Goal: Transaction & Acquisition: Book appointment/travel/reservation

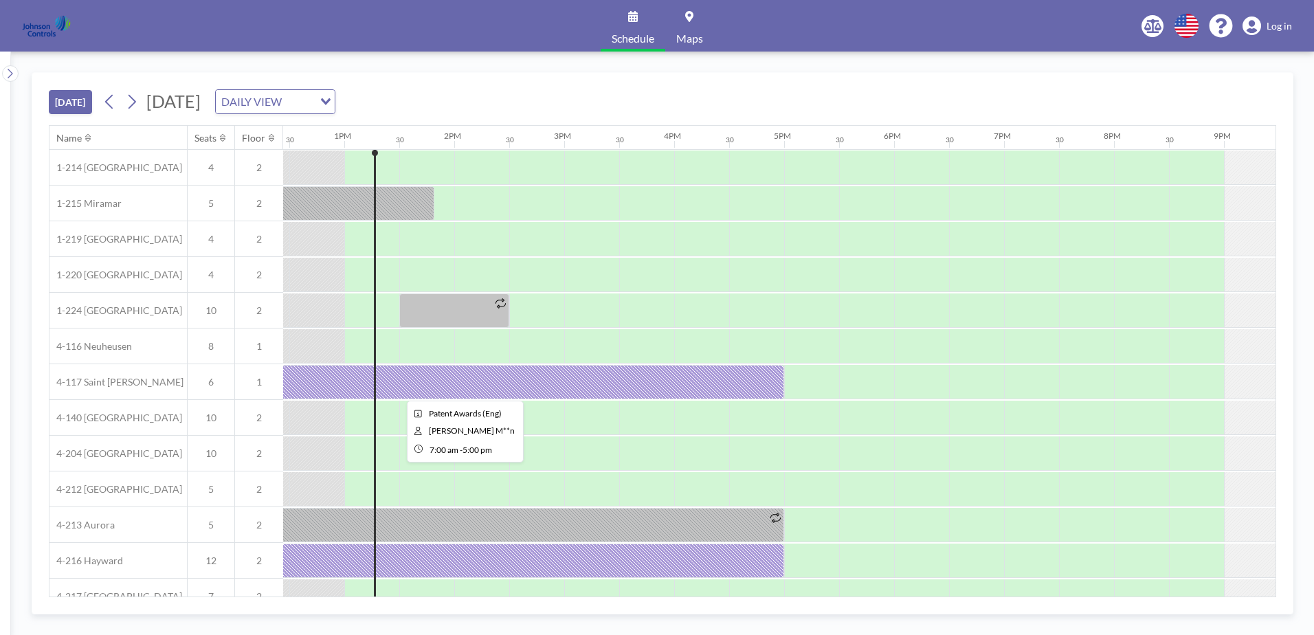
scroll to position [0, 1374]
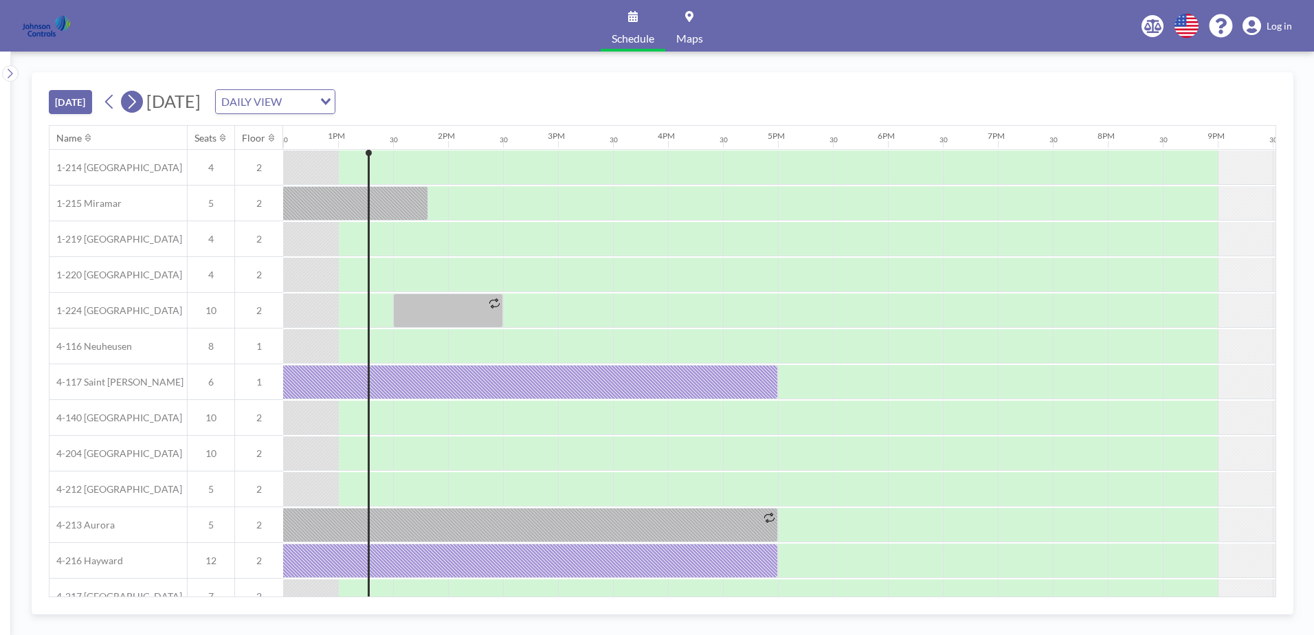
click at [137, 97] on icon at bounding box center [131, 101] width 13 height 21
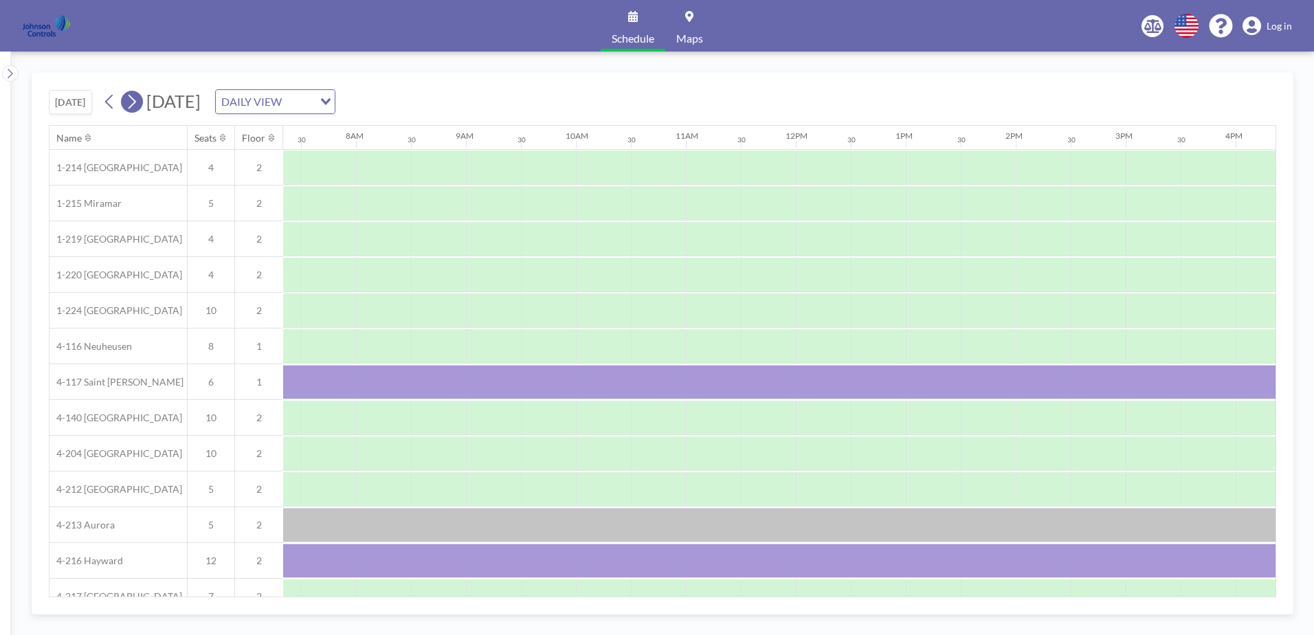
scroll to position [0, 825]
click at [137, 97] on icon at bounding box center [131, 101] width 13 height 21
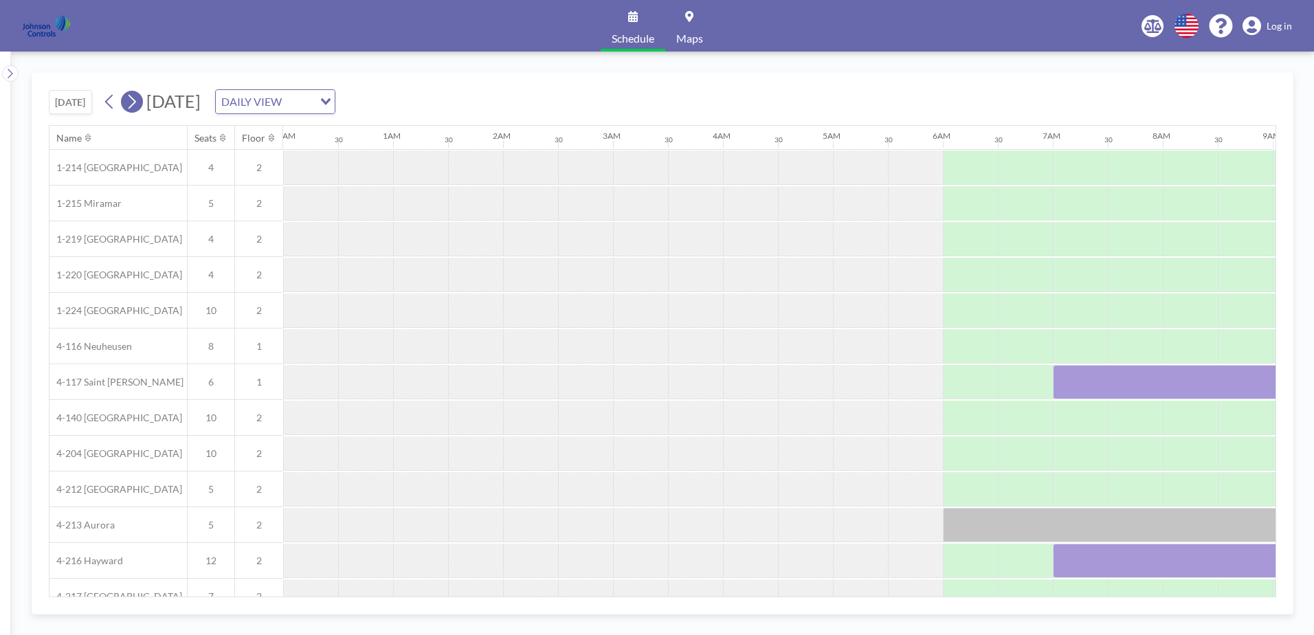
scroll to position [0, 559]
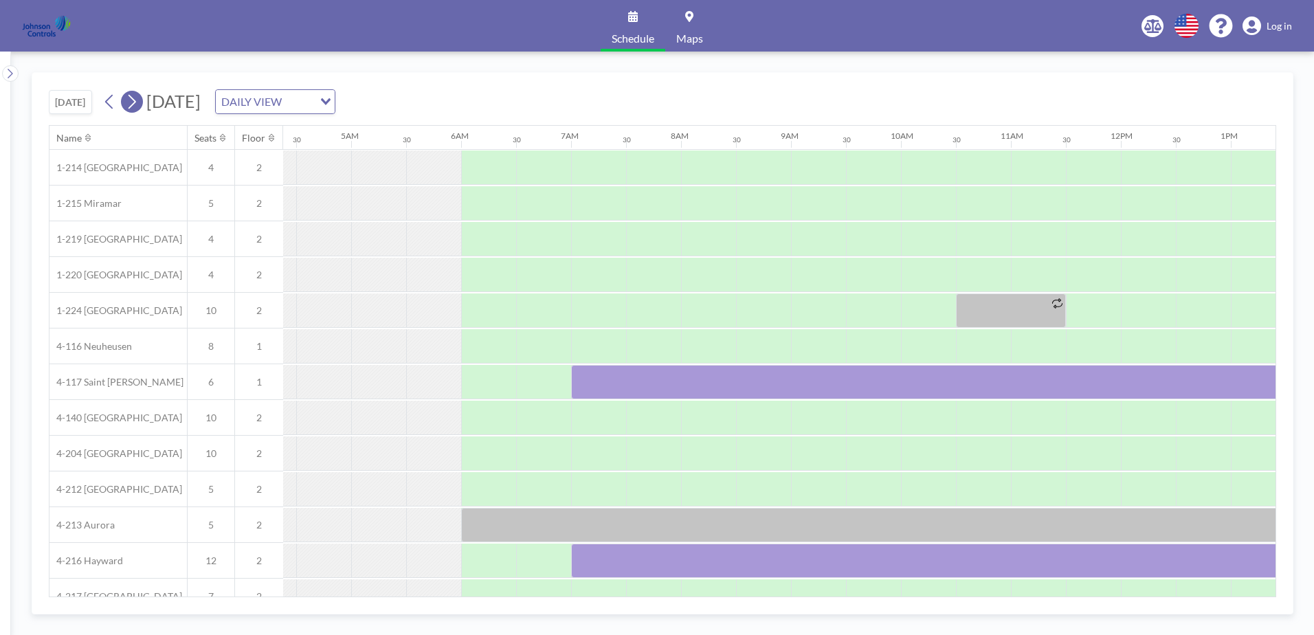
click at [137, 97] on icon at bounding box center [131, 101] width 13 height 21
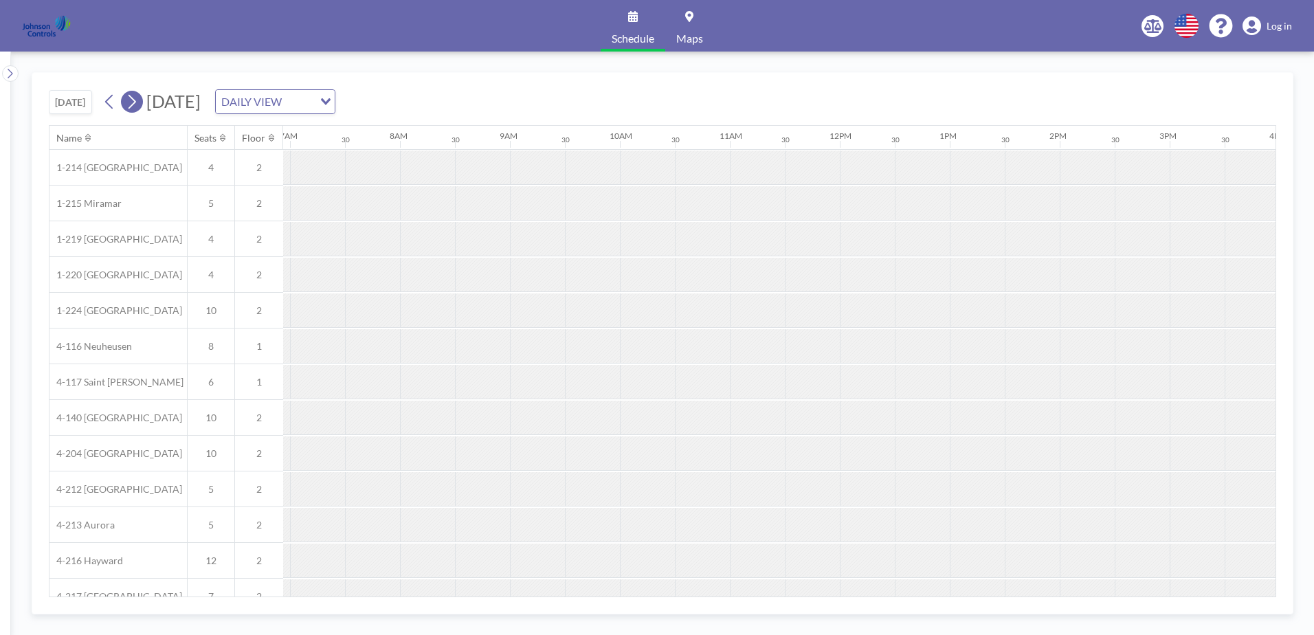
scroll to position [0, 825]
click at [137, 97] on icon at bounding box center [131, 101] width 13 height 21
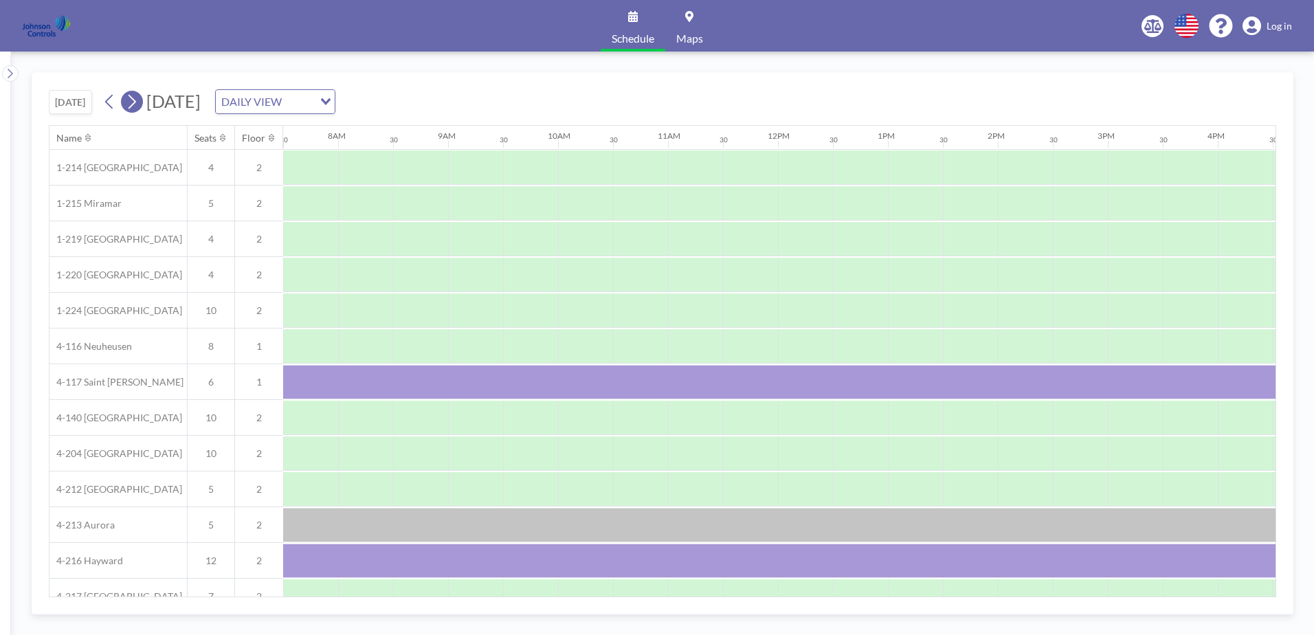
click at [137, 97] on icon at bounding box center [131, 101] width 13 height 21
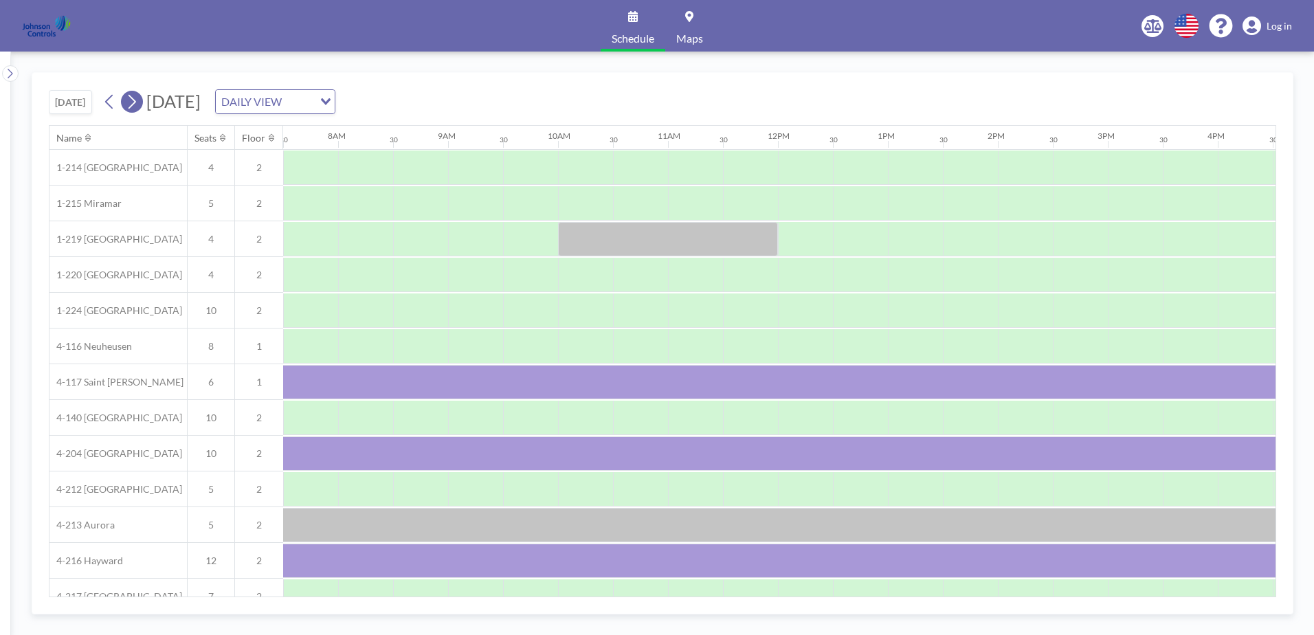
click at [137, 97] on icon at bounding box center [131, 101] width 13 height 21
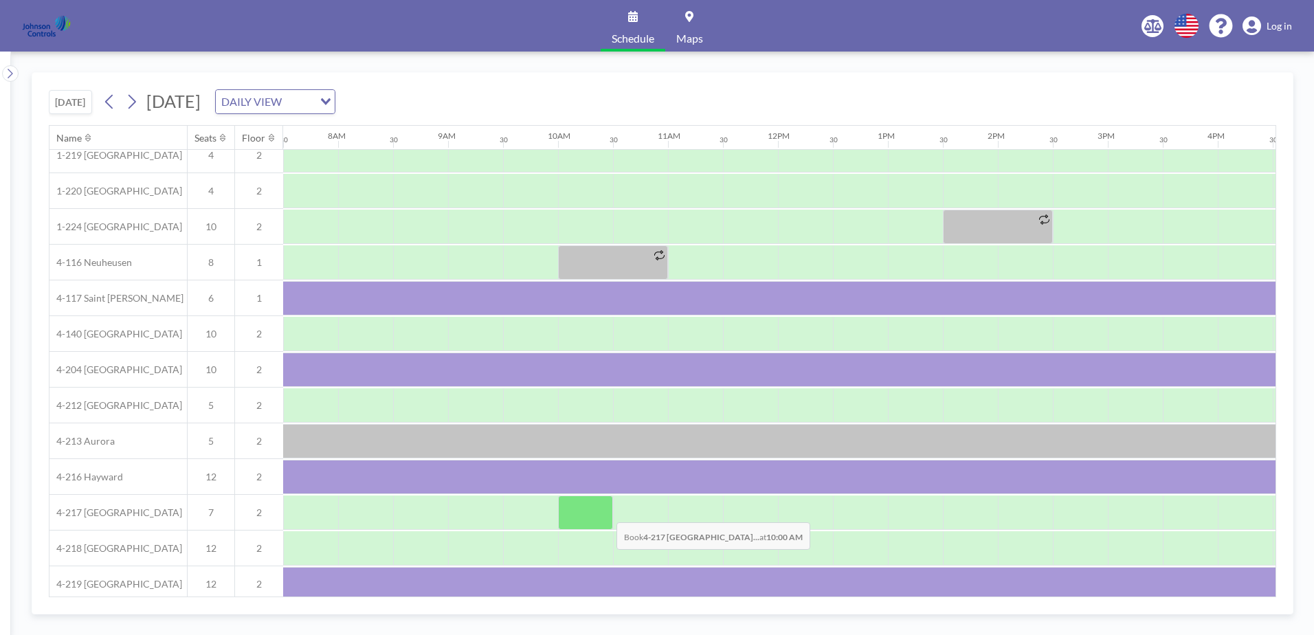
scroll to position [96, 825]
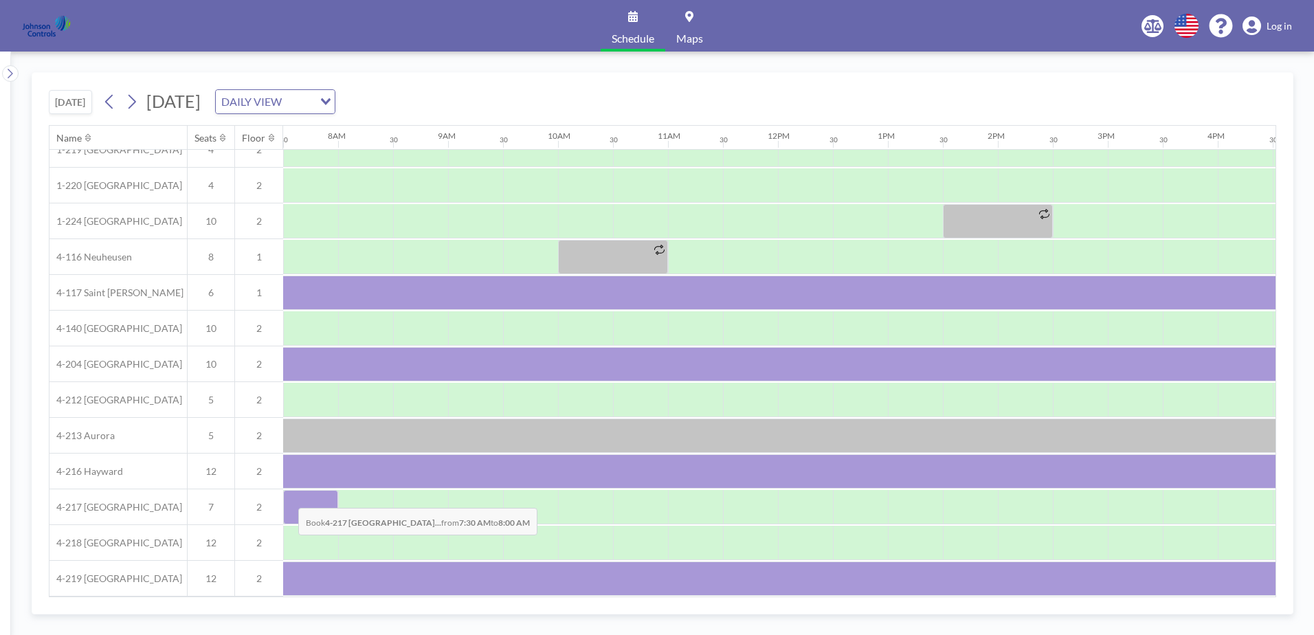
click at [287, 498] on div at bounding box center [310, 507] width 55 height 34
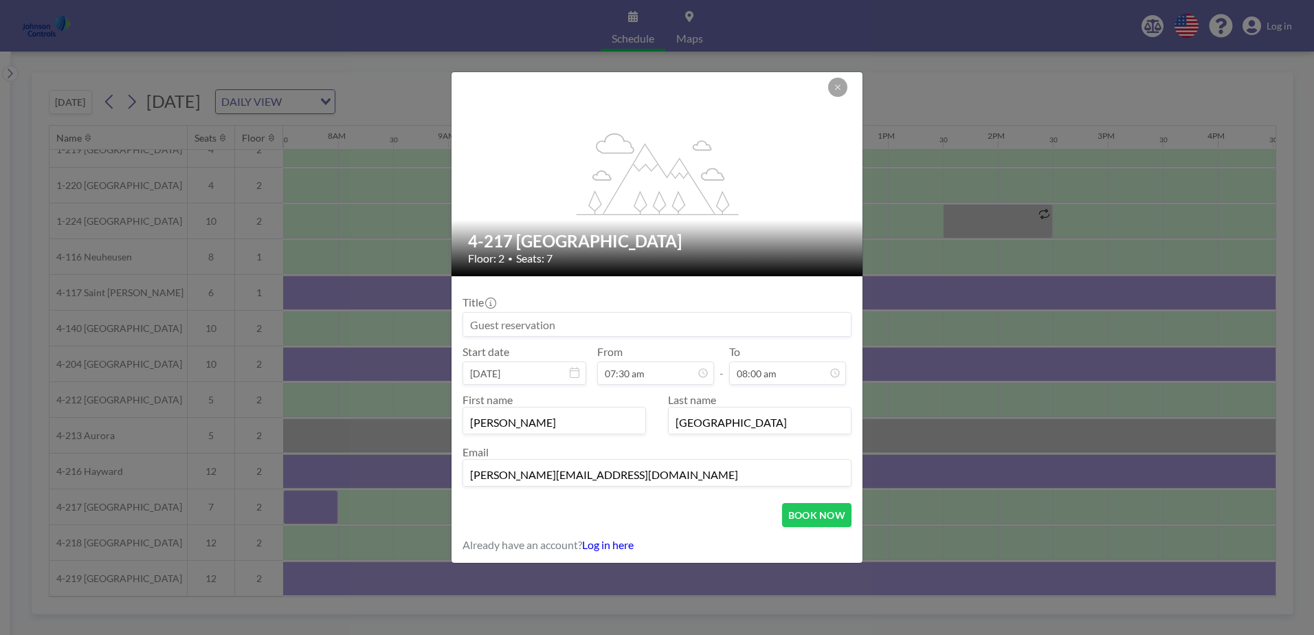
click at [287, 498] on div "flex-grow: 1.2; 4-217 [GEOGRAPHIC_DATA] Floor: 2 • Seats: 7 Title Start date [D…" at bounding box center [657, 317] width 1314 height 635
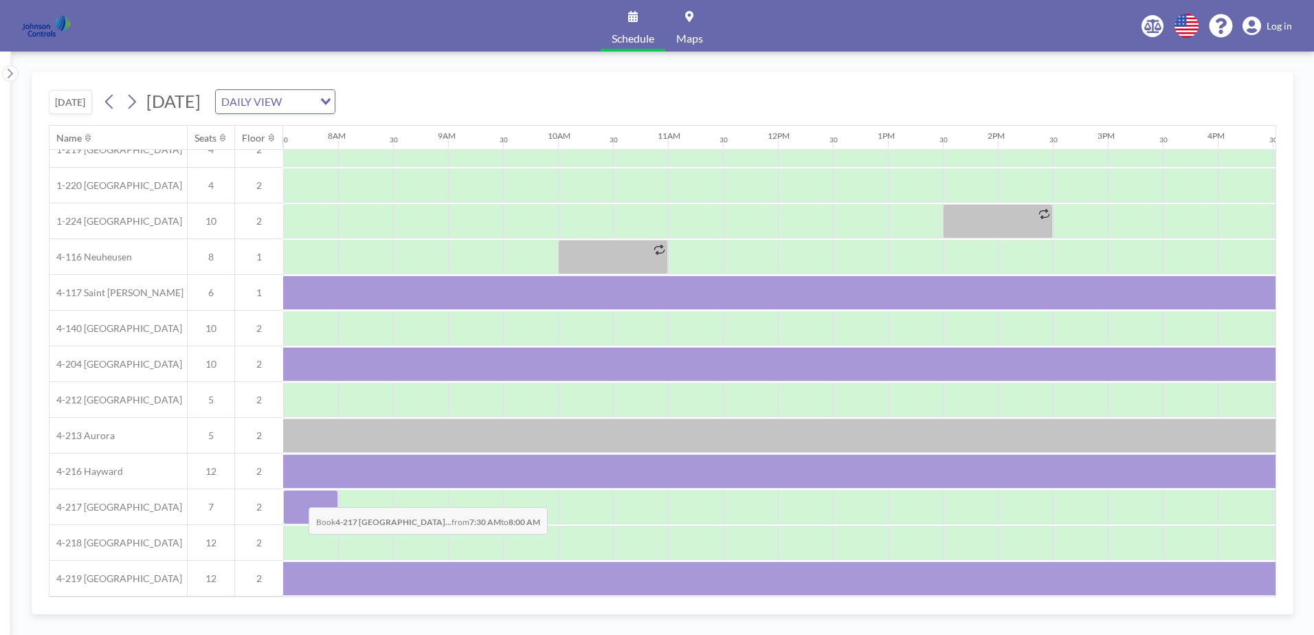
click at [298, 497] on div at bounding box center [310, 507] width 55 height 34
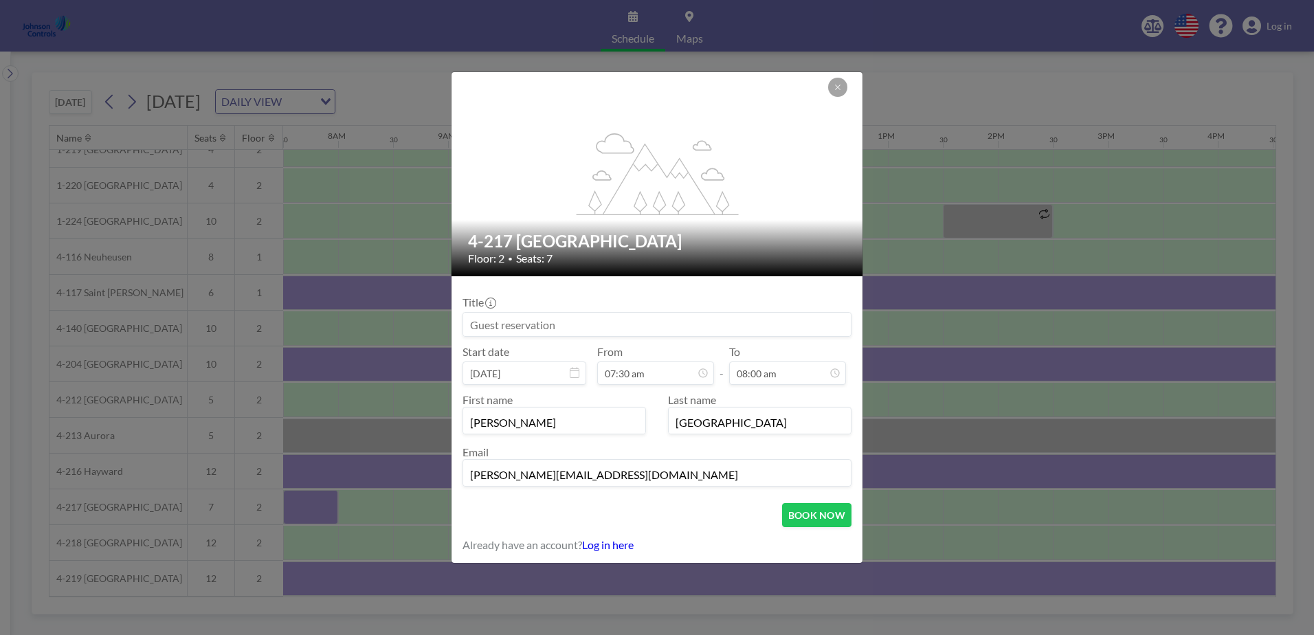
click at [470, 328] on input at bounding box center [657, 324] width 388 height 23
type input "[PERSON_NAME] / Team [DATE] -[DATE]"
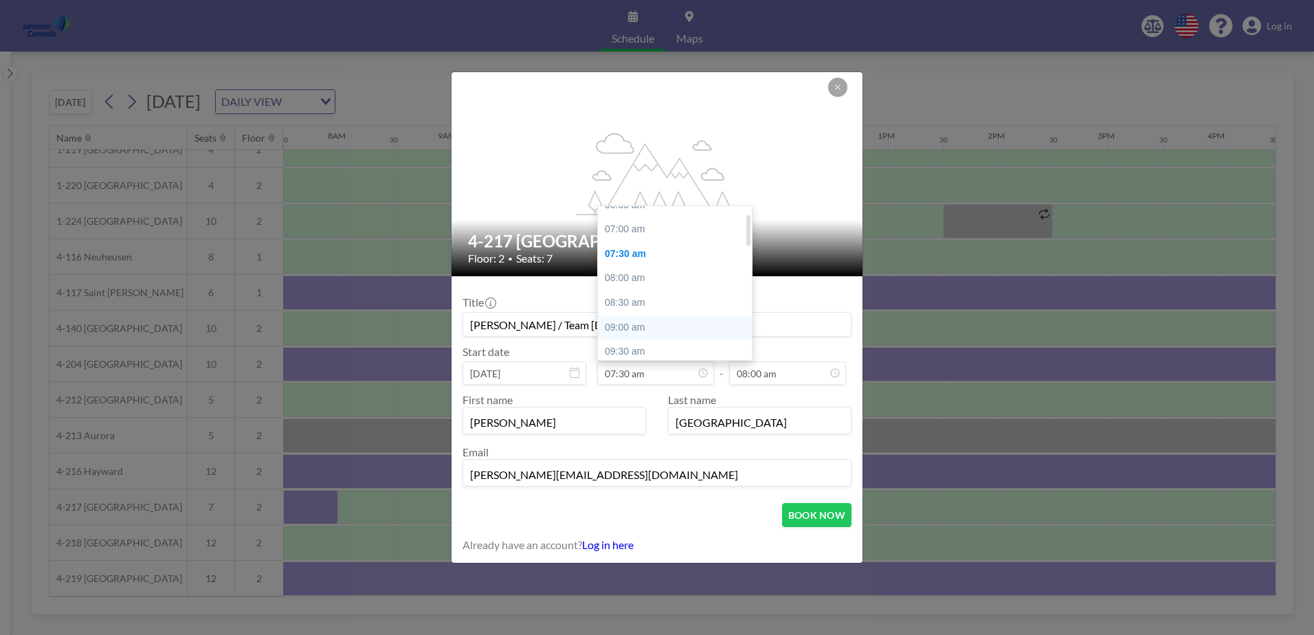
scroll to position [5, 0]
click at [627, 258] on div "07:00 am" at bounding box center [678, 262] width 161 height 25
type input "07:00 am"
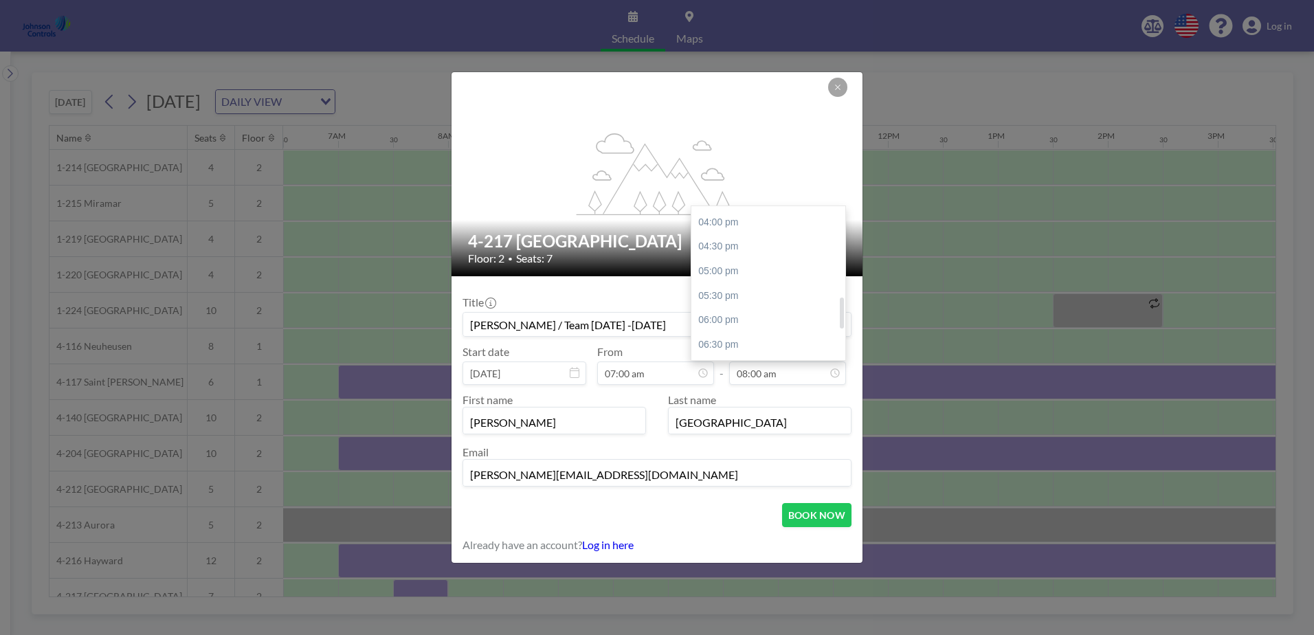
scroll to position [510, 0]
click at [720, 298] on div "06:00 pm" at bounding box center [771, 295] width 161 height 25
type input "06:00 pm"
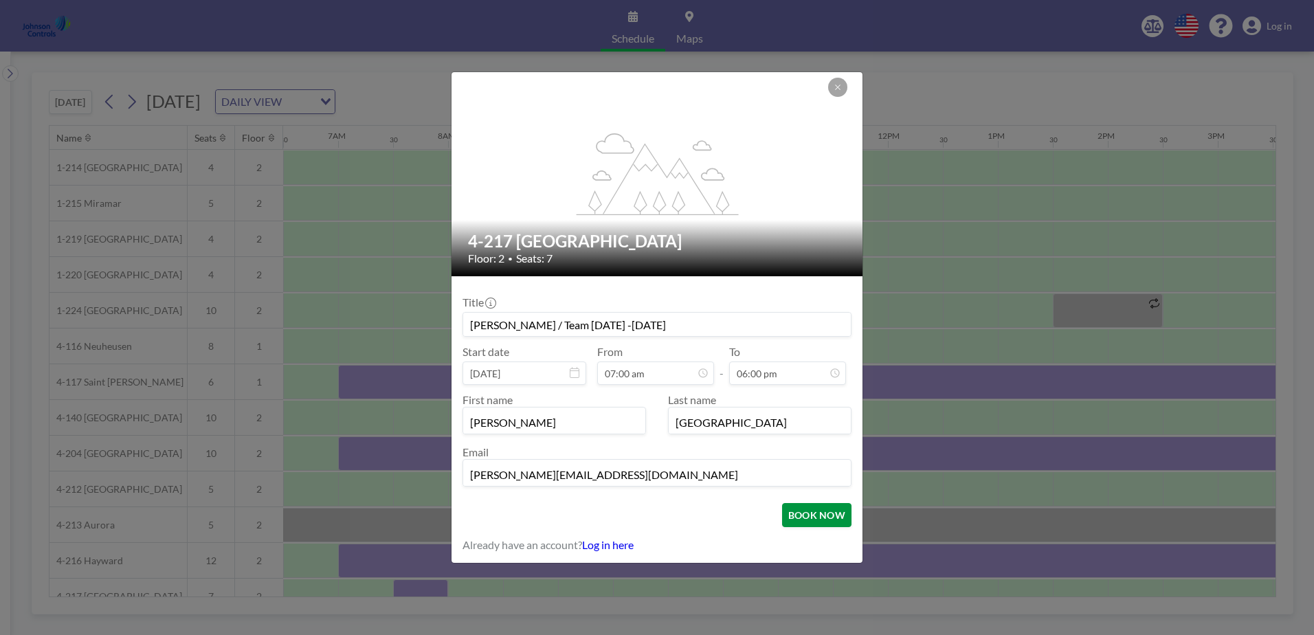
click at [810, 517] on button "BOOK NOW" at bounding box center [816, 515] width 69 height 24
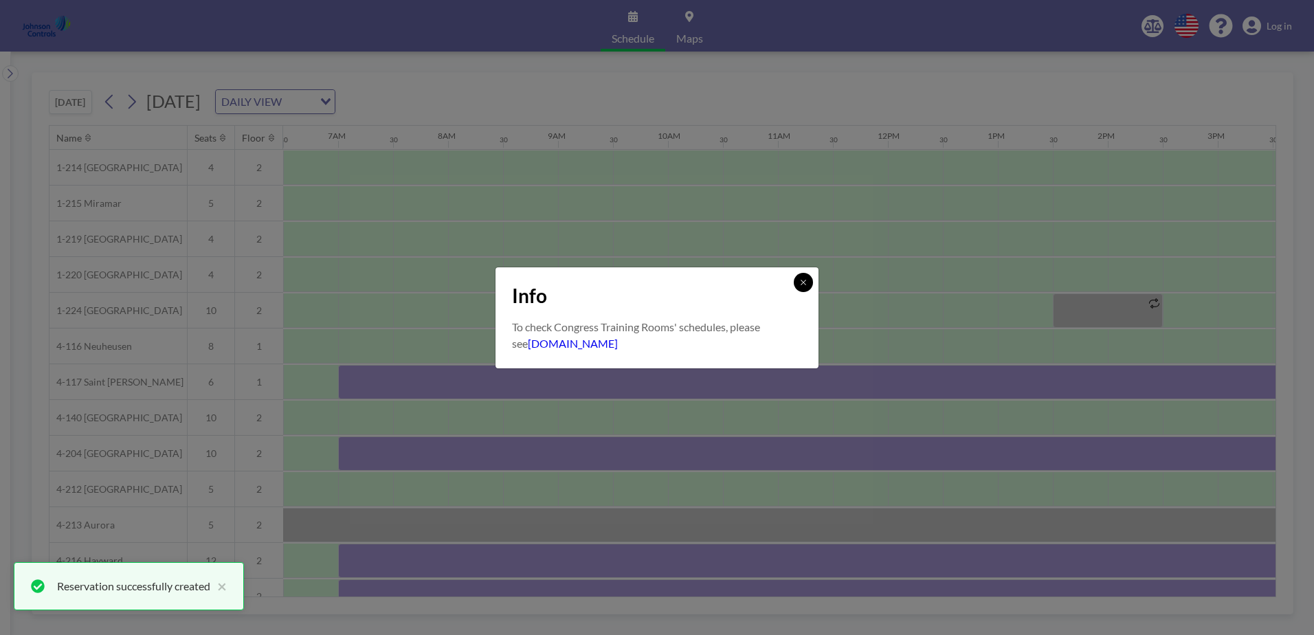
click at [799, 280] on icon at bounding box center [803, 282] width 8 height 8
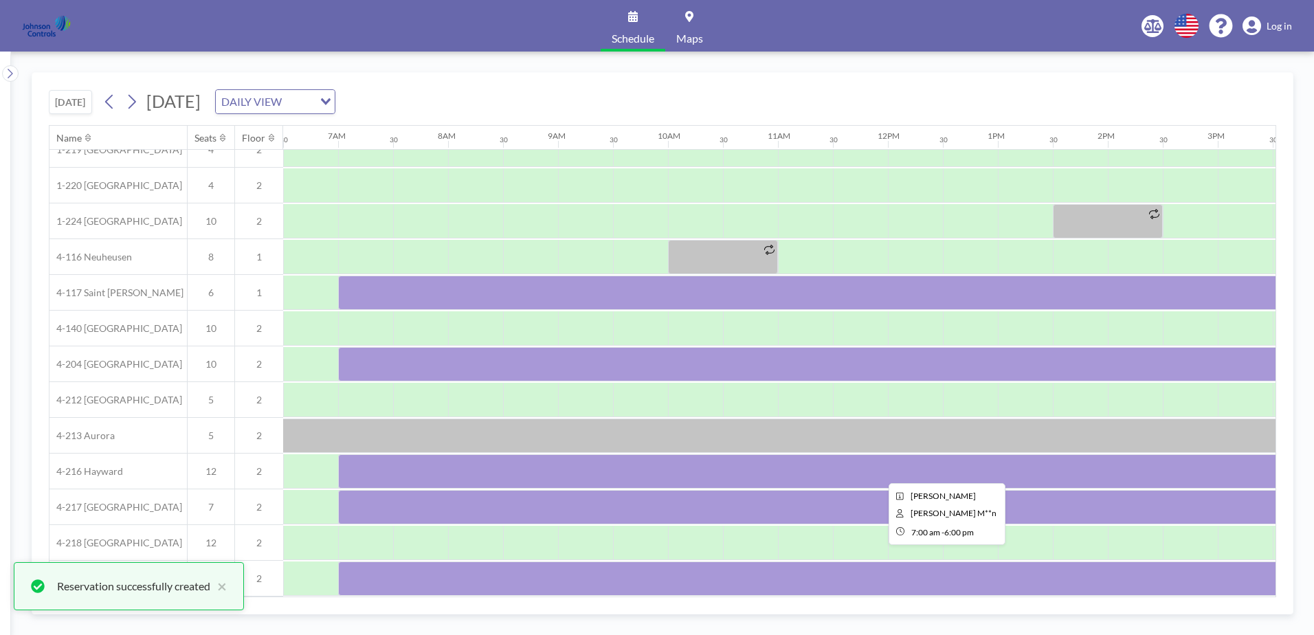
scroll to position [96, 715]
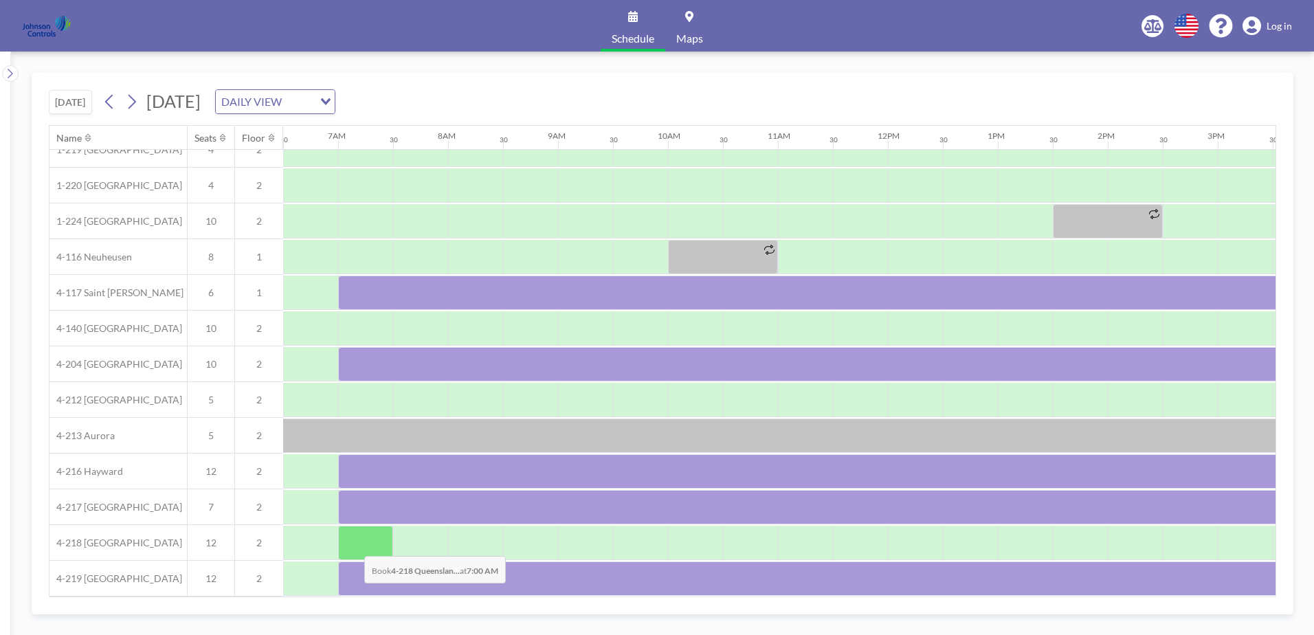
click at [353, 546] on div at bounding box center [365, 543] width 55 height 34
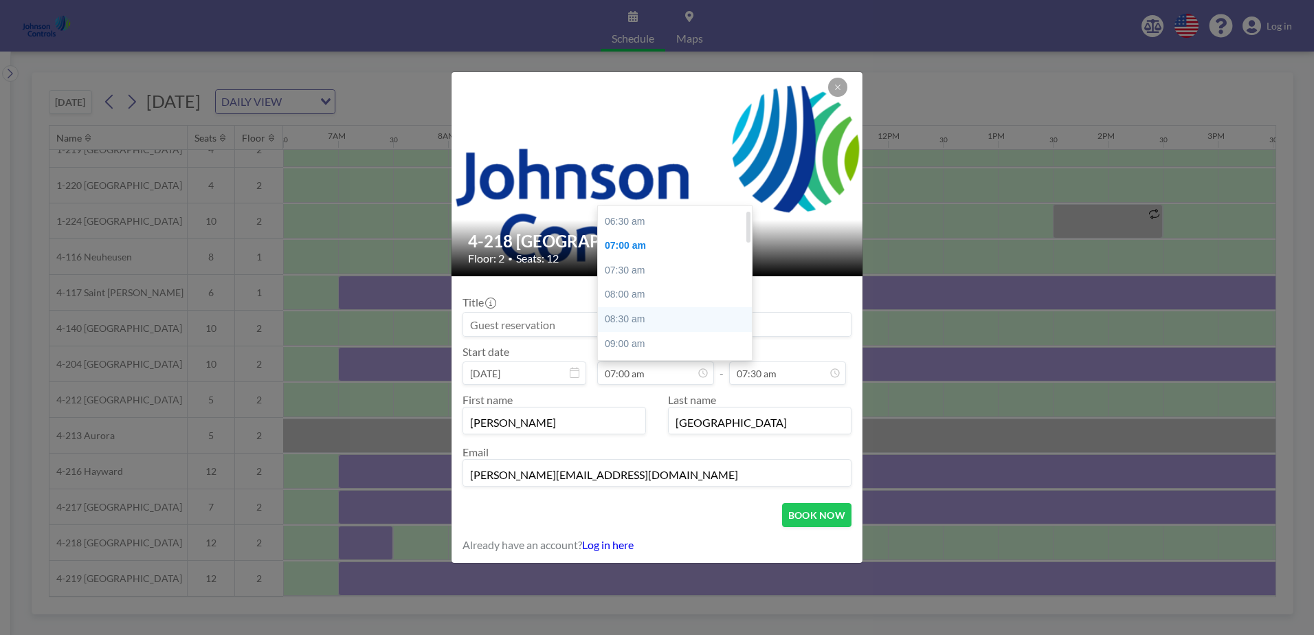
scroll to position [0, 0]
click at [640, 267] on div "07:00 am" at bounding box center [678, 267] width 161 height 25
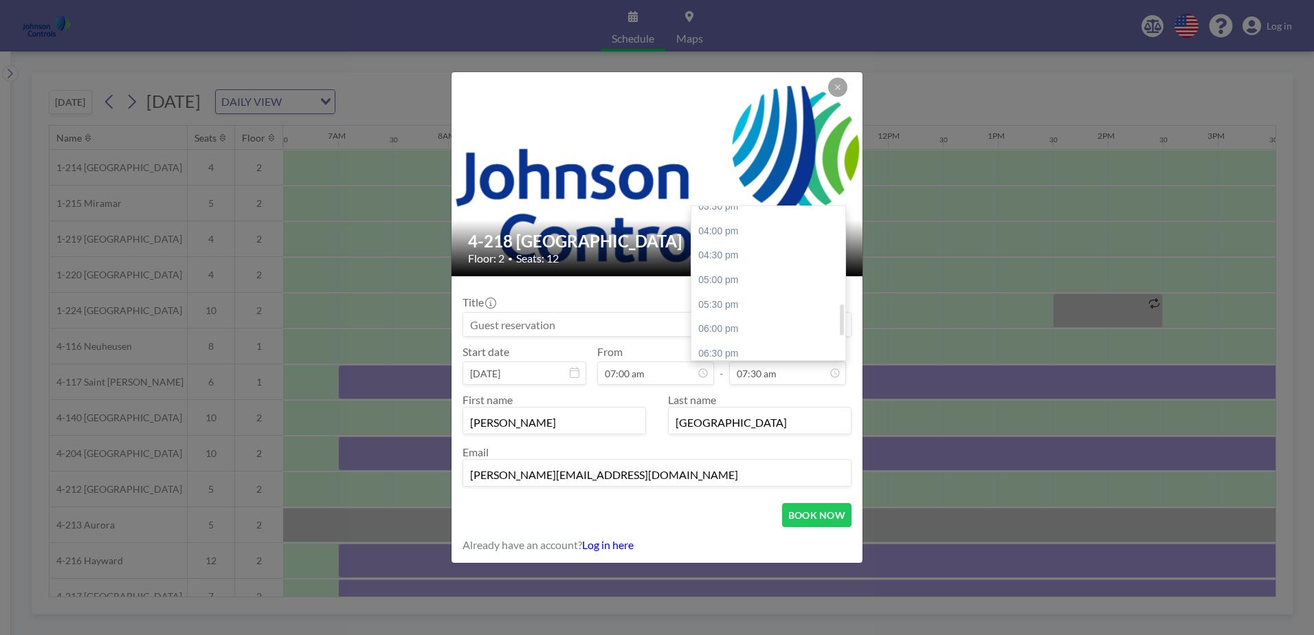
scroll to position [486, 0]
click at [724, 317] on div "06:00 pm" at bounding box center [771, 319] width 161 height 25
type input "06:00 pm"
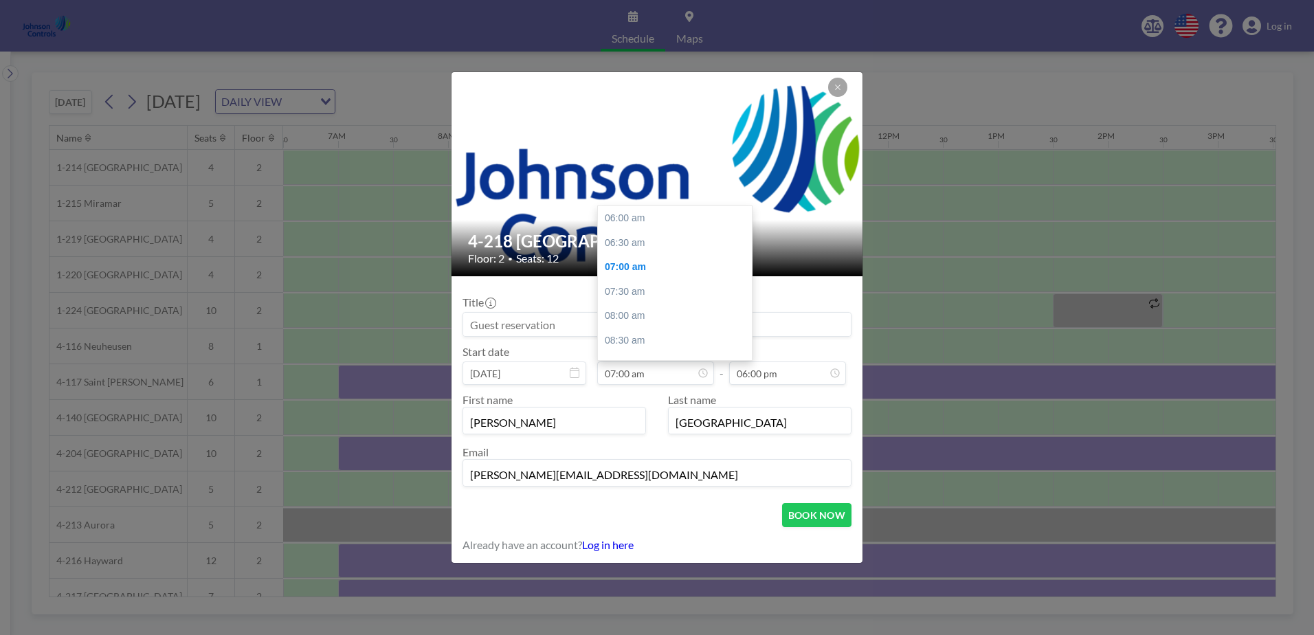
scroll to position [49, 0]
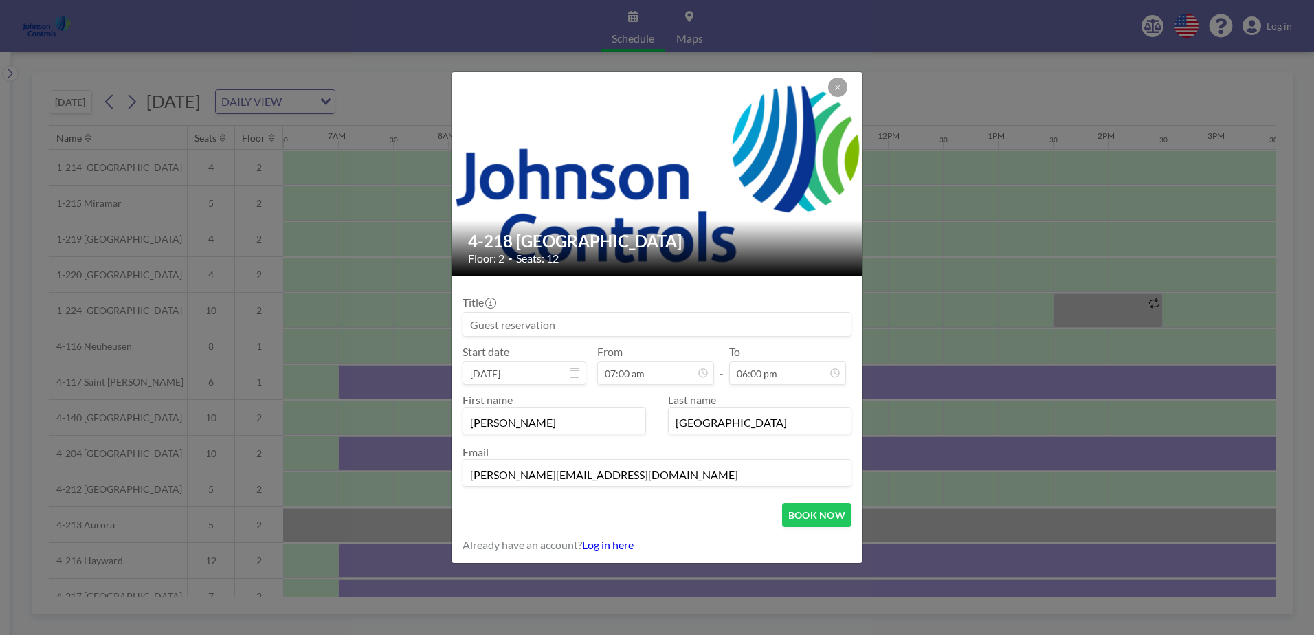
click at [476, 322] on input at bounding box center [657, 324] width 388 height 23
type input "[PERSON_NAME] / Team [DATE] -[DATE]"
click at [817, 514] on button "BOOK NOW" at bounding box center [816, 515] width 69 height 24
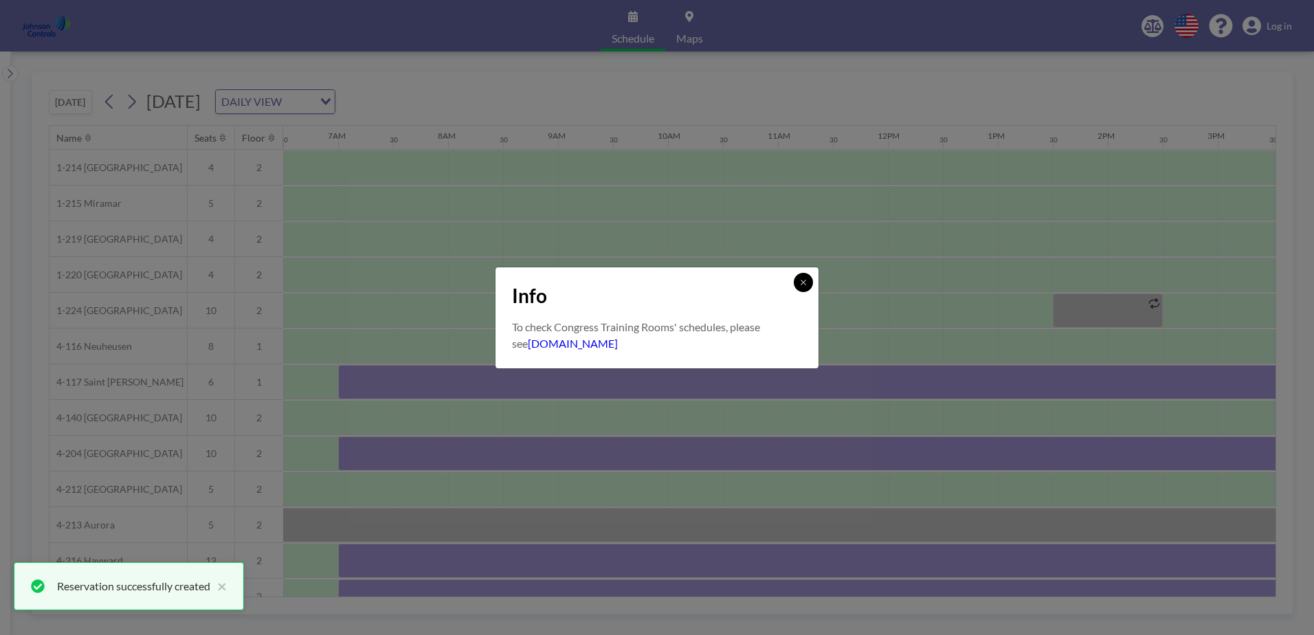
click at [804, 279] on icon at bounding box center [803, 282] width 8 height 8
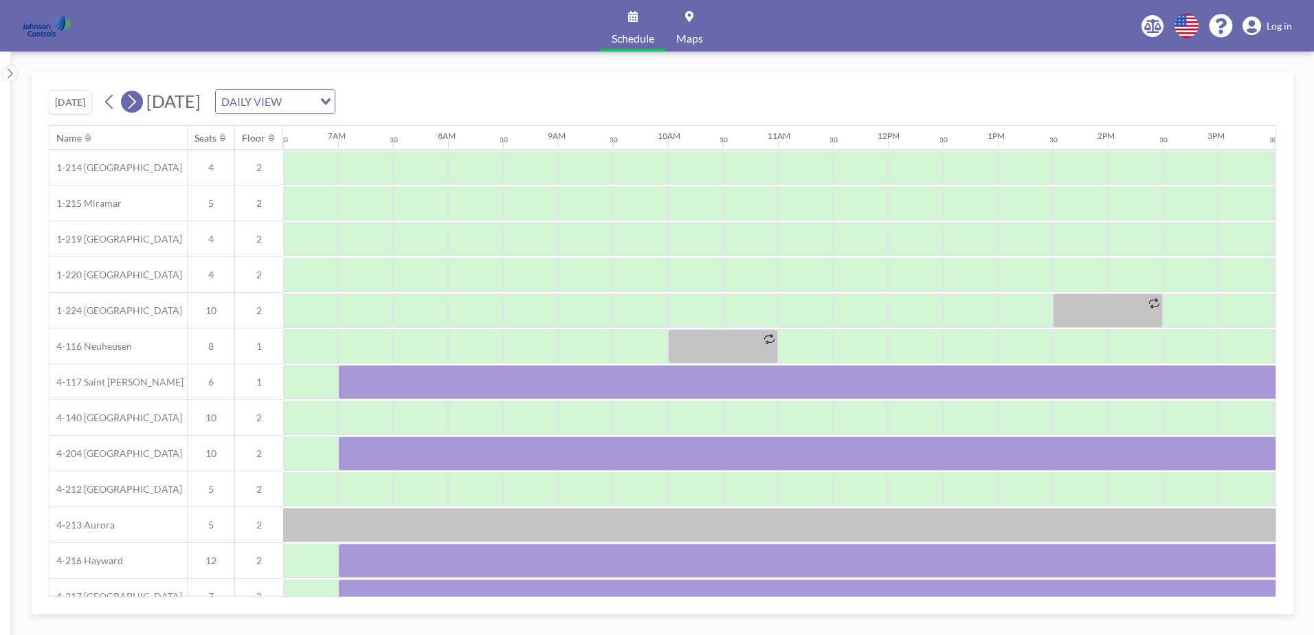
click at [133, 103] on icon at bounding box center [131, 101] width 13 height 21
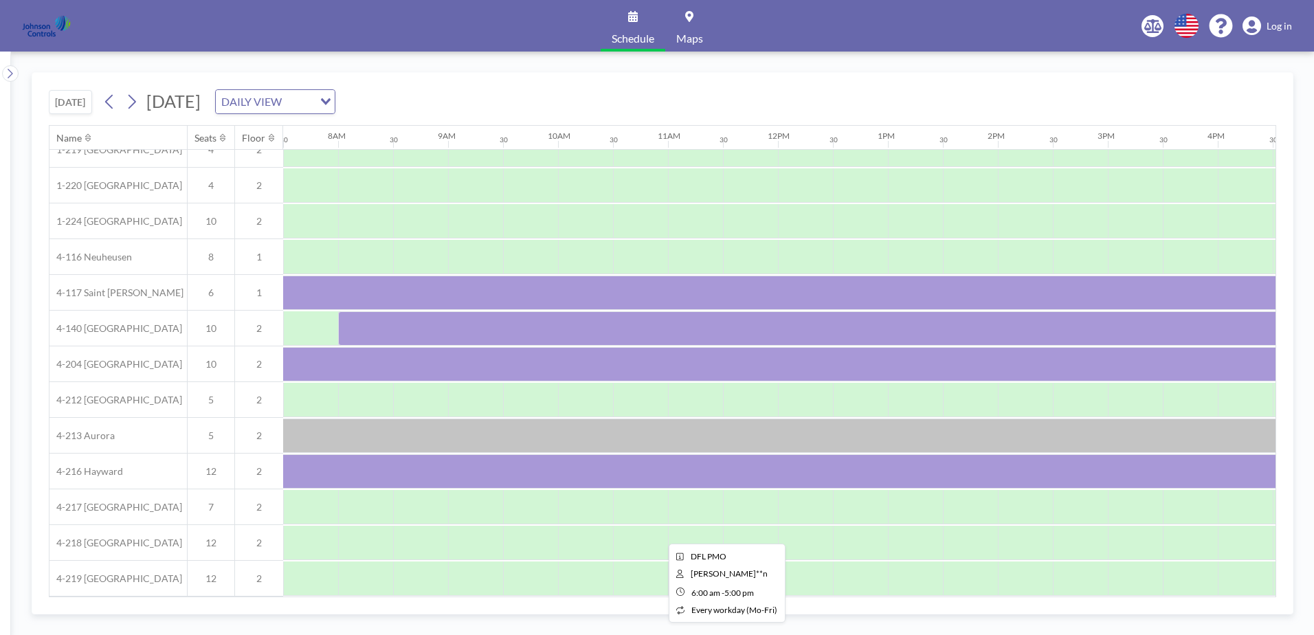
scroll to position [96, 825]
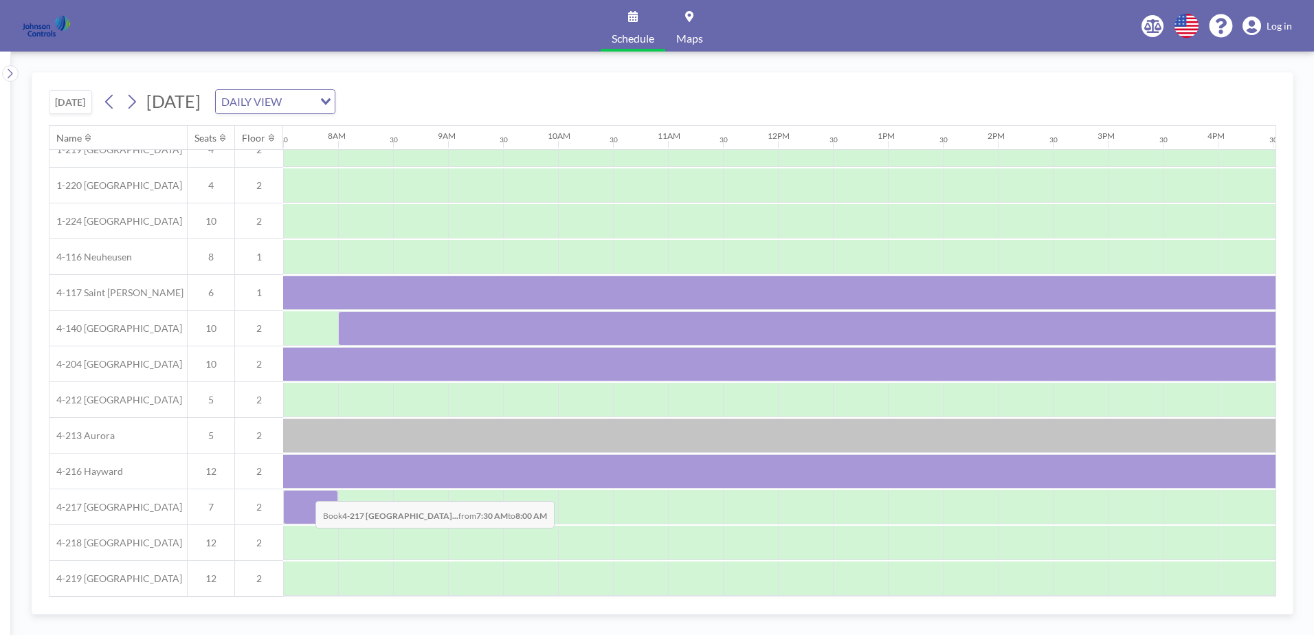
click at [304, 491] on div at bounding box center [310, 507] width 55 height 34
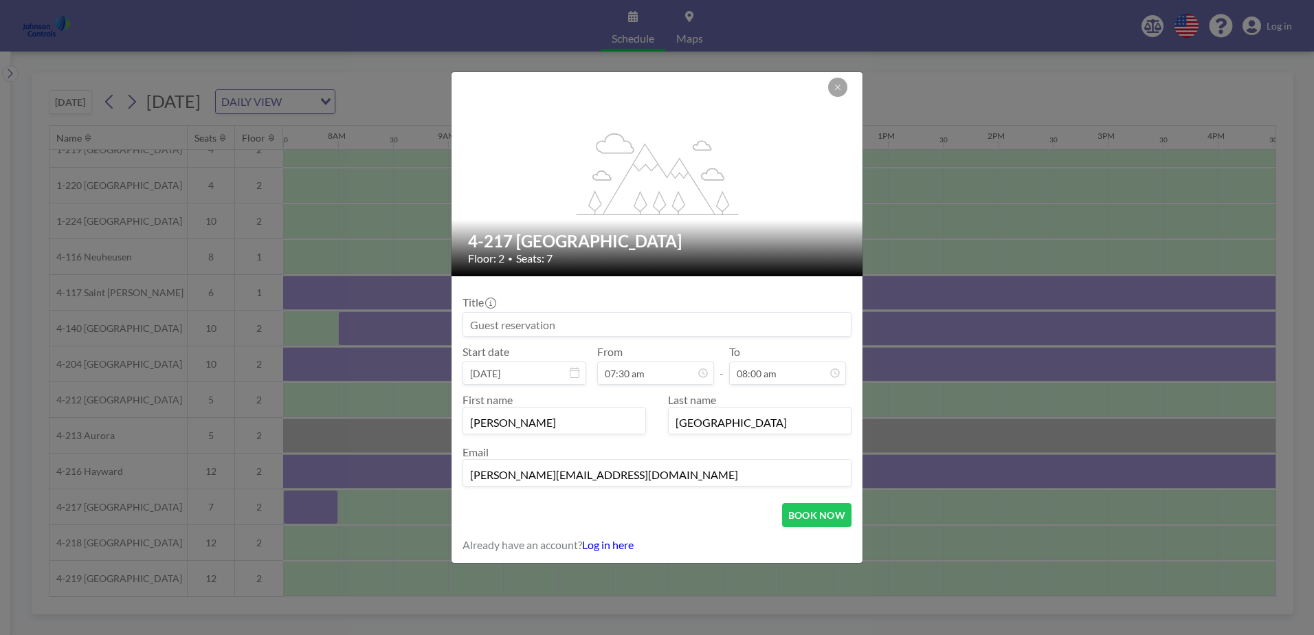
click at [467, 326] on input at bounding box center [657, 324] width 388 height 23
type input "[PERSON_NAME] / Team [DATE] -[DATE]"
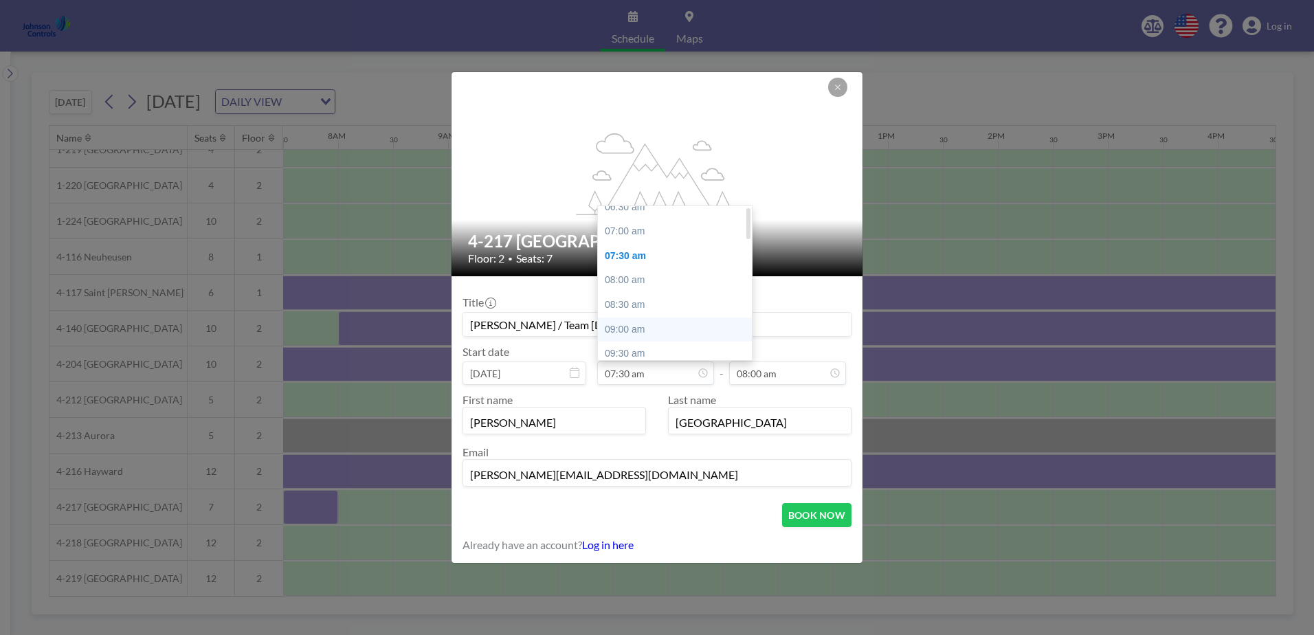
scroll to position [5, 0]
click at [628, 260] on div "07:00 am" at bounding box center [678, 262] width 161 height 25
type input "07:00 am"
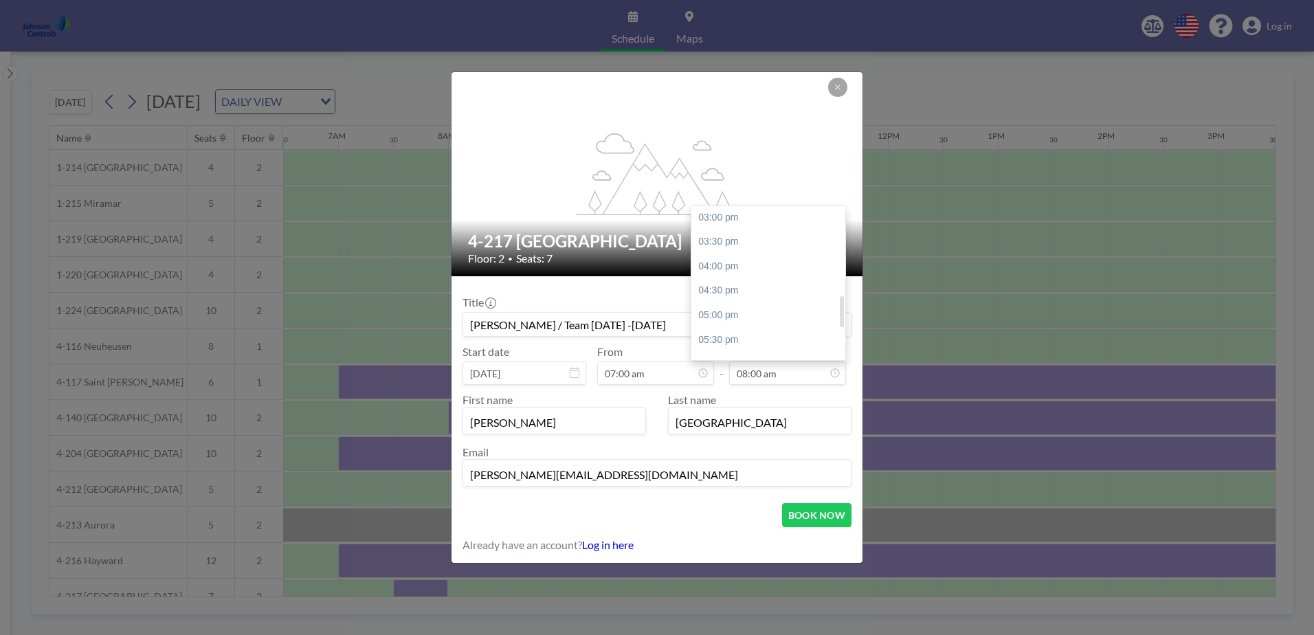
scroll to position [510, 0]
click at [730, 293] on div "06:00 pm" at bounding box center [771, 295] width 161 height 25
type input "06:00 pm"
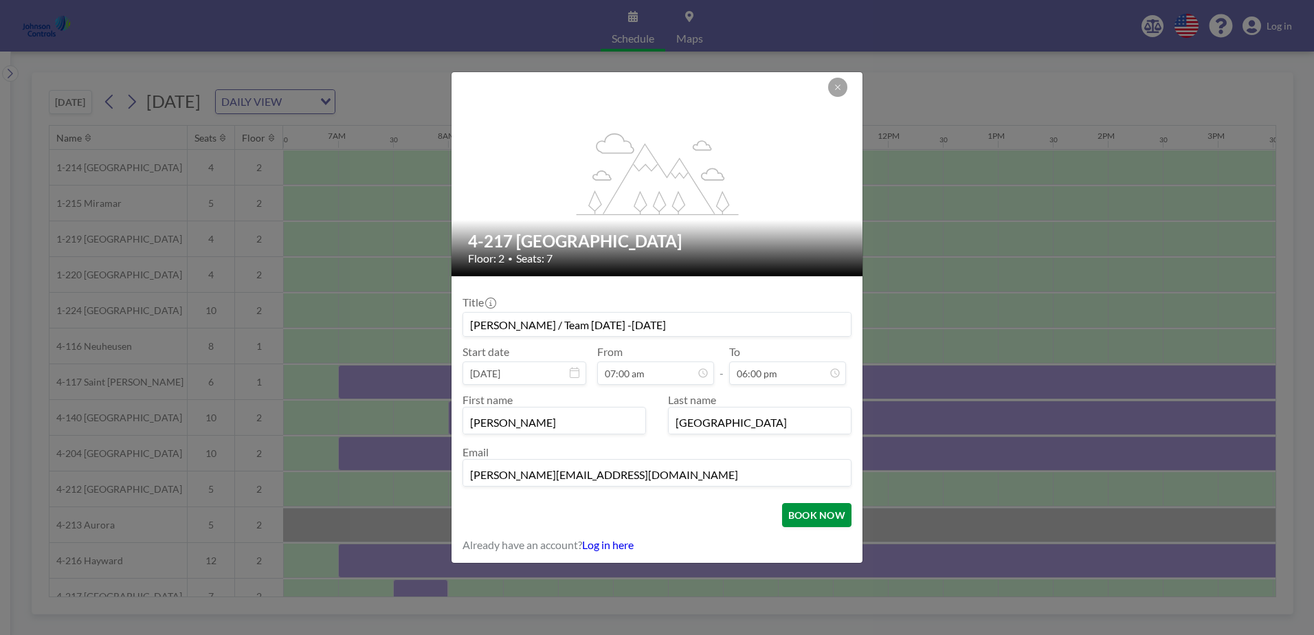
click at [794, 512] on button "BOOK NOW" at bounding box center [816, 515] width 69 height 24
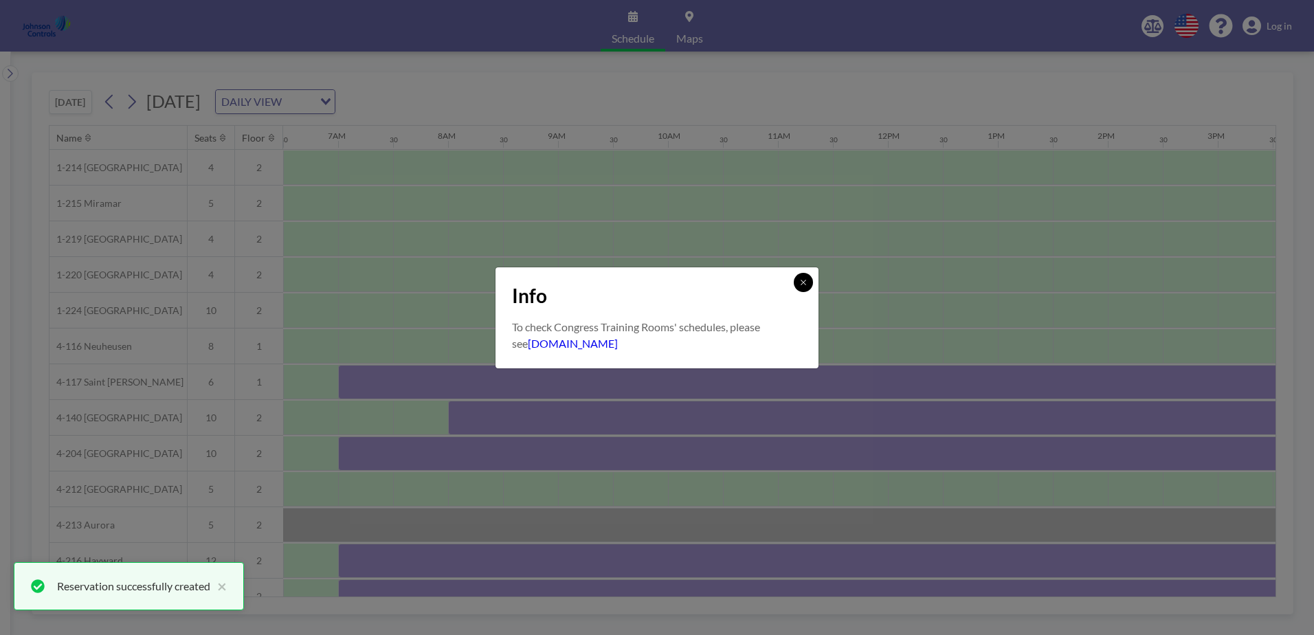
click at [803, 287] on button at bounding box center [803, 282] width 19 height 19
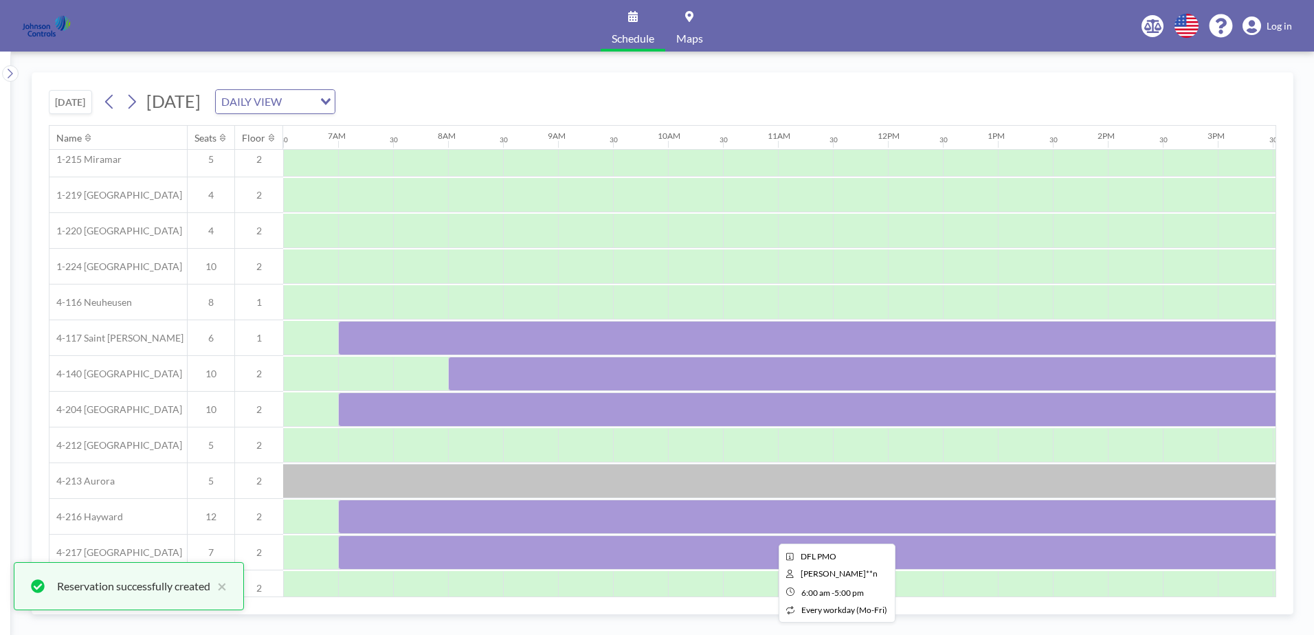
scroll to position [96, 715]
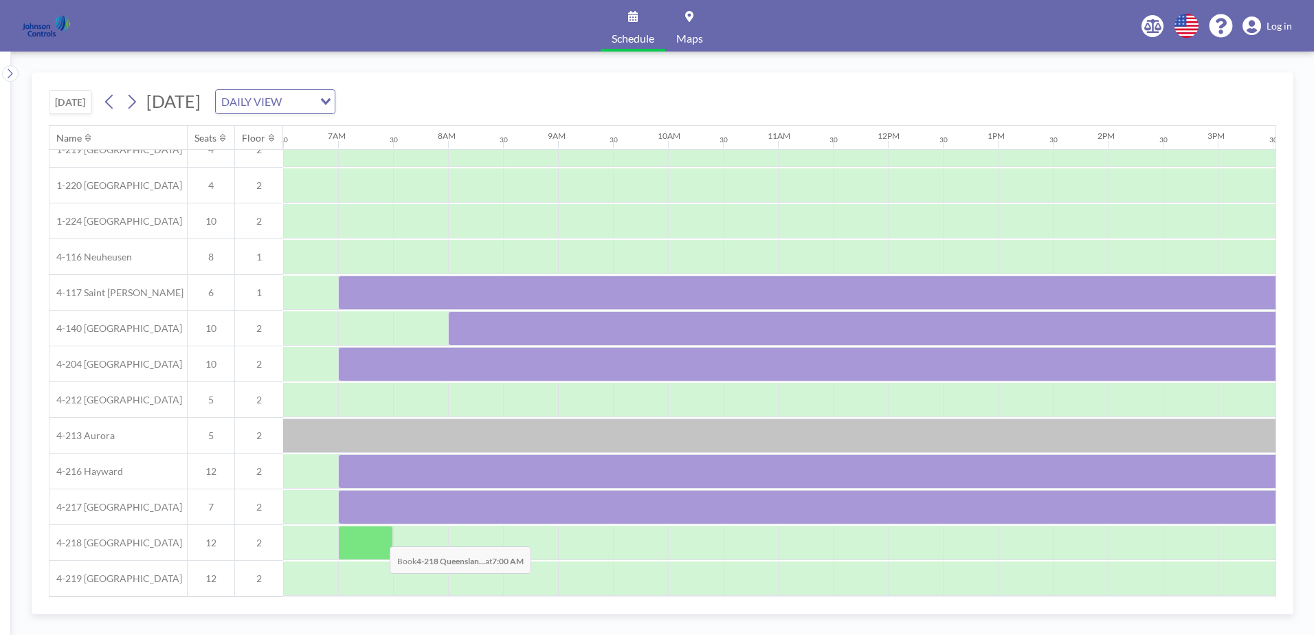
click at [379, 536] on div at bounding box center [365, 543] width 55 height 34
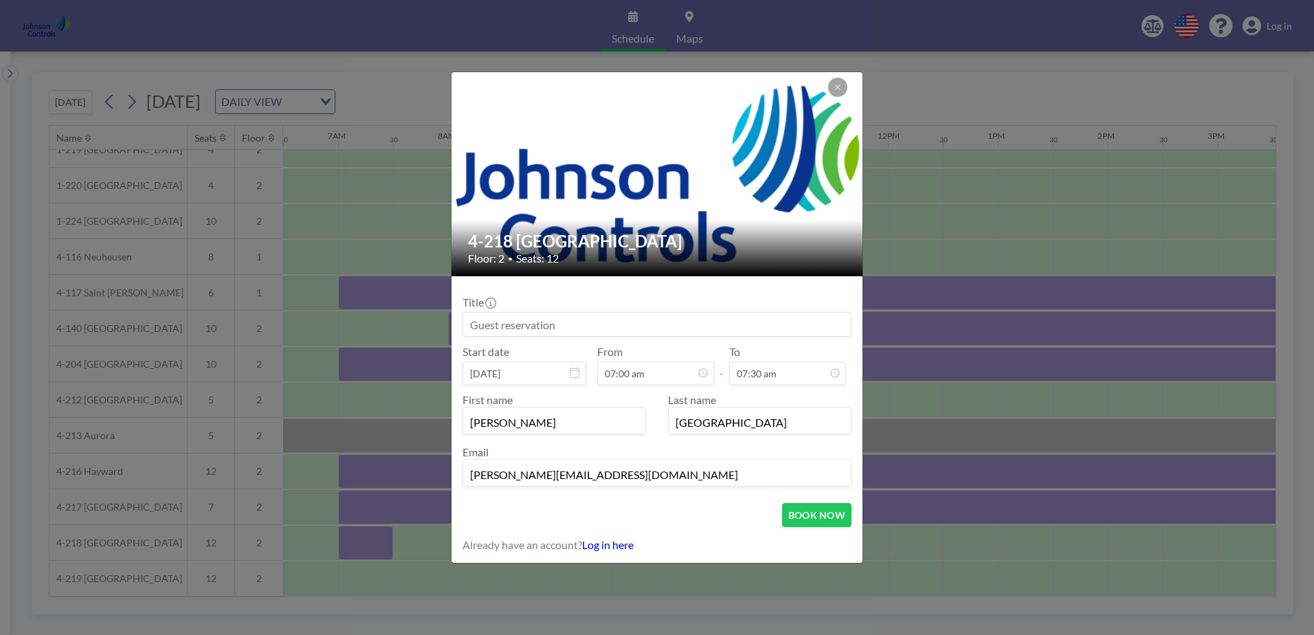
click at [490, 321] on input at bounding box center [657, 324] width 388 height 23
type input "[PERSON_NAME] / Team [DATE] -[DATE]"
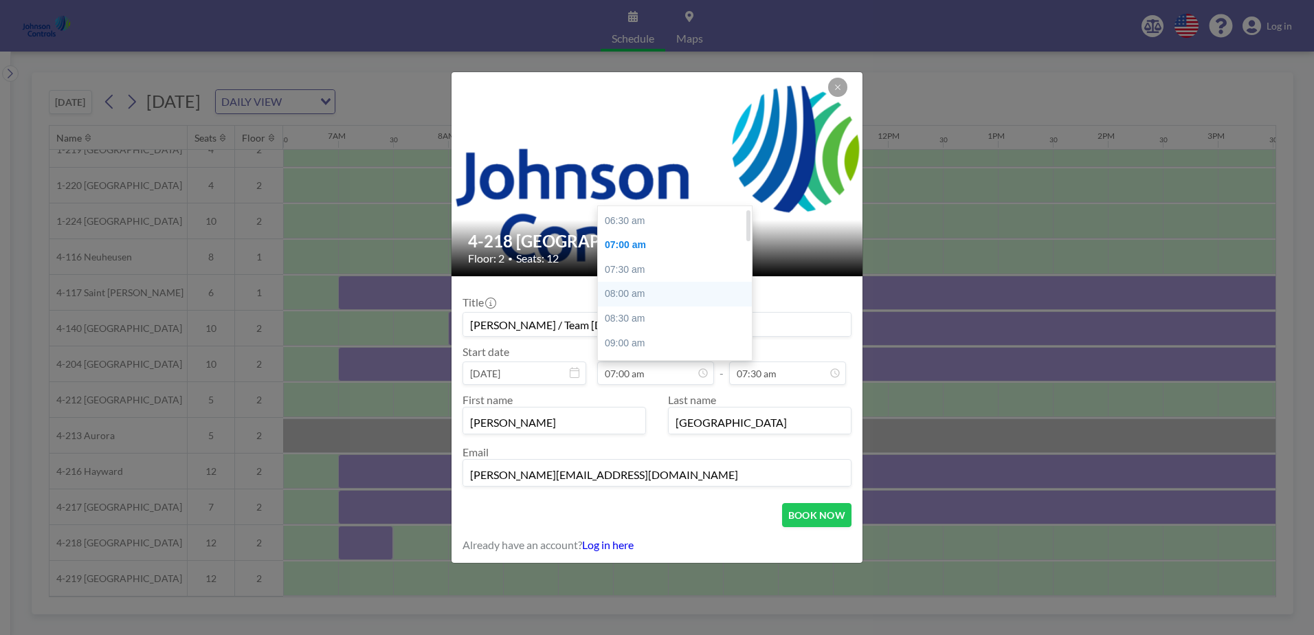
scroll to position [0, 0]
click at [629, 264] on div "07:00 am" at bounding box center [678, 267] width 161 height 25
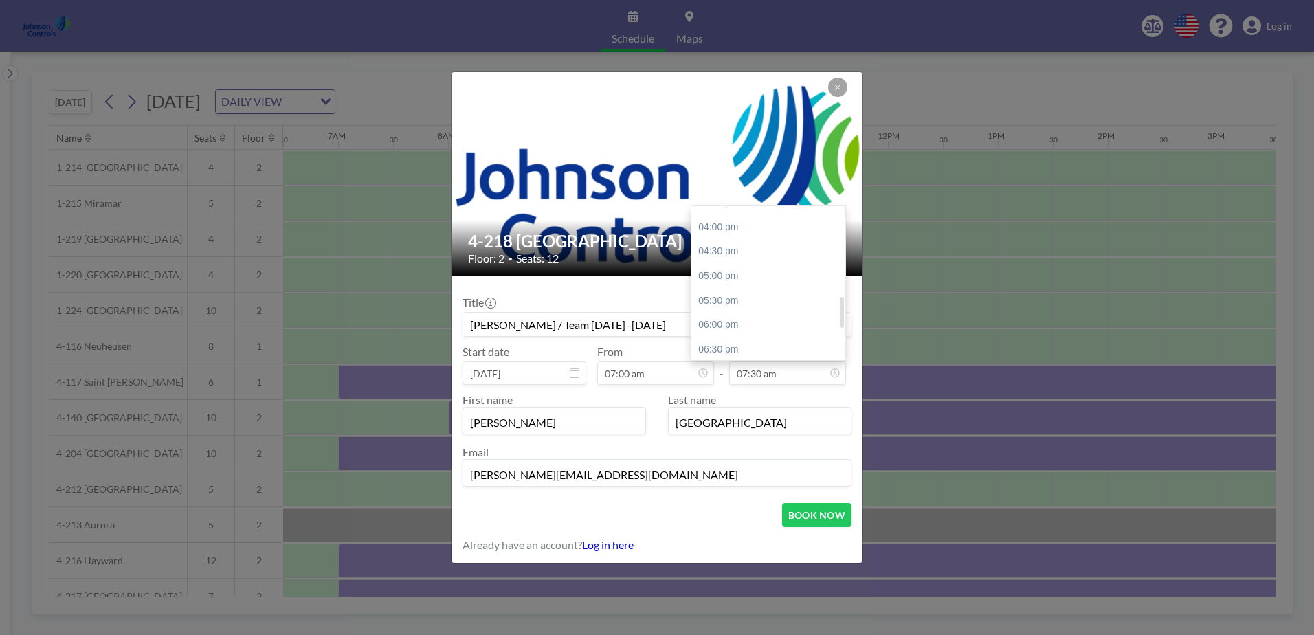
scroll to position [486, 0]
click at [728, 269] on div "05:00 pm" at bounding box center [771, 270] width 161 height 25
click at [728, 265] on div "06:00 pm" at bounding box center [771, 267] width 161 height 25
type input "06:00 pm"
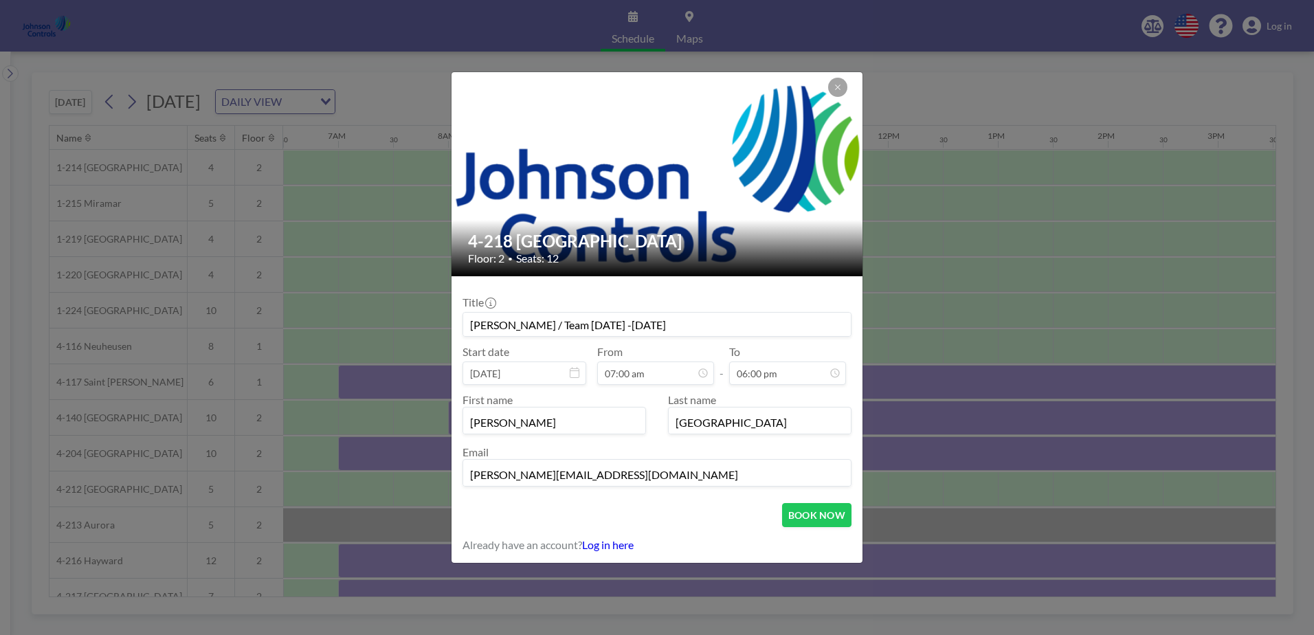
scroll to position [587, 0]
click at [829, 512] on button "BOOK NOW" at bounding box center [816, 515] width 69 height 24
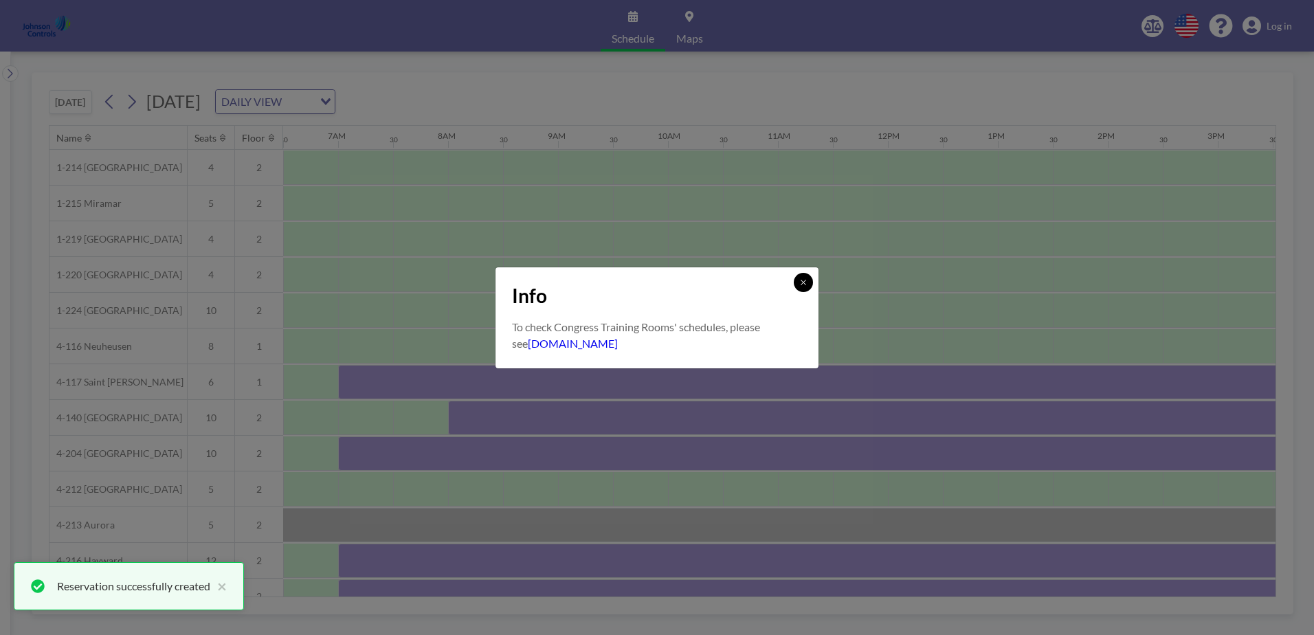
click at [807, 280] on icon at bounding box center [803, 282] width 8 height 8
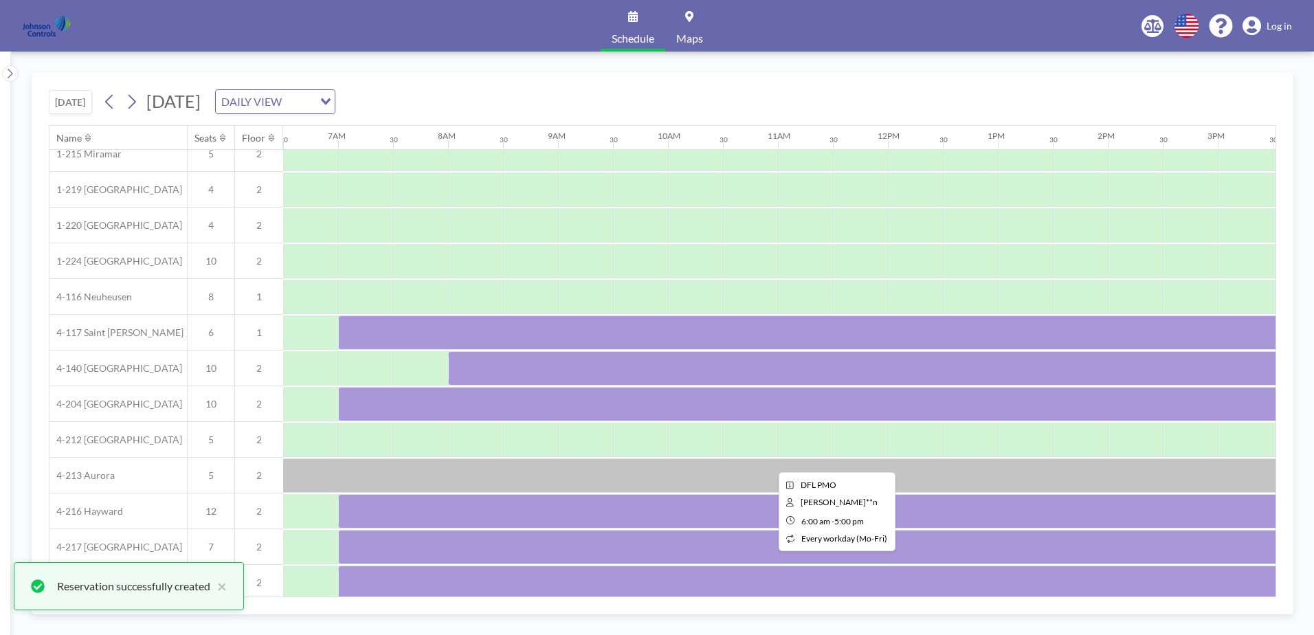
scroll to position [0, 715]
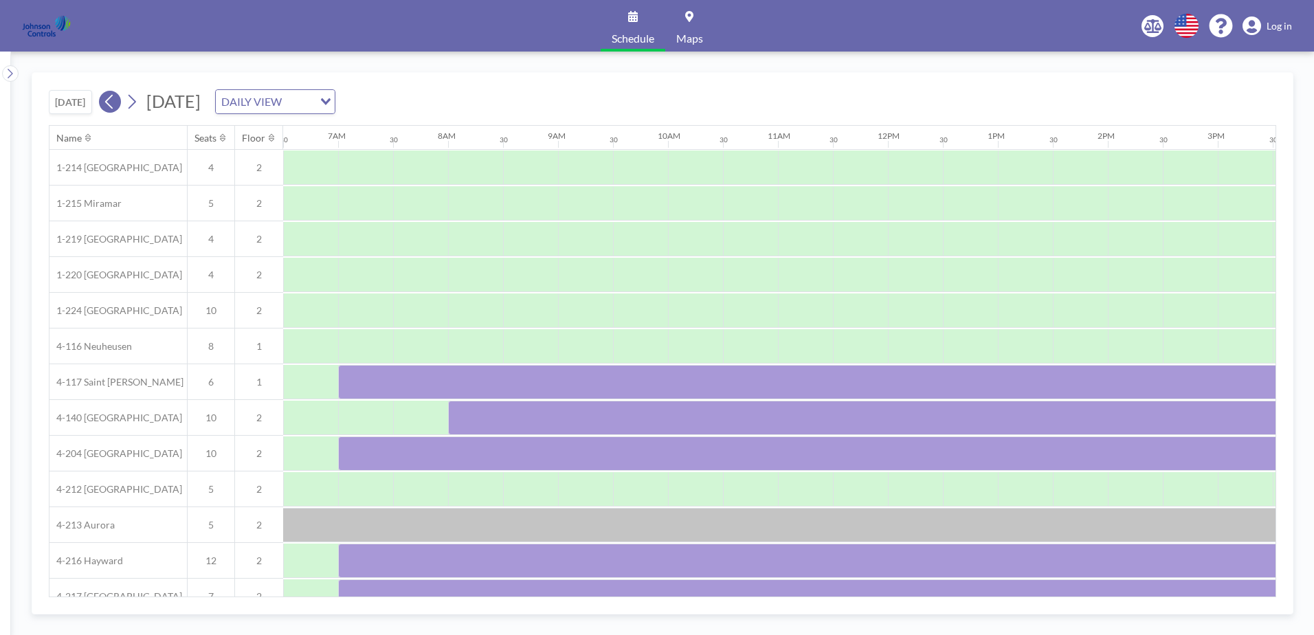
click at [111, 100] on icon at bounding box center [109, 102] width 8 height 14
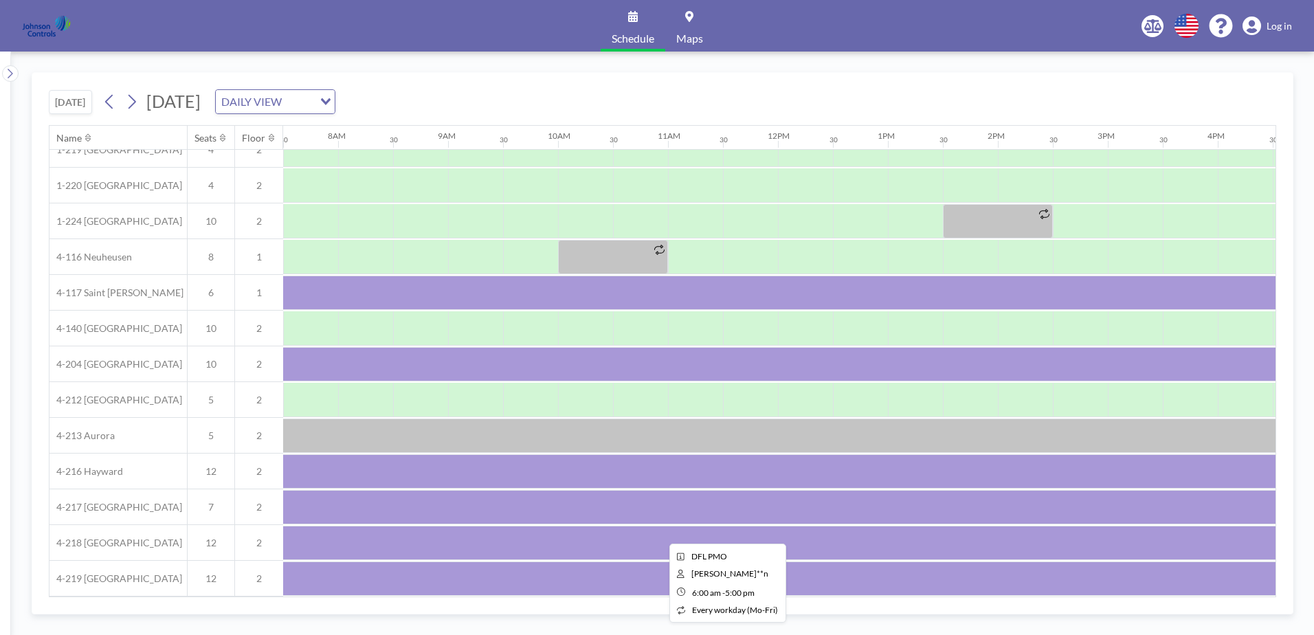
scroll to position [96, 825]
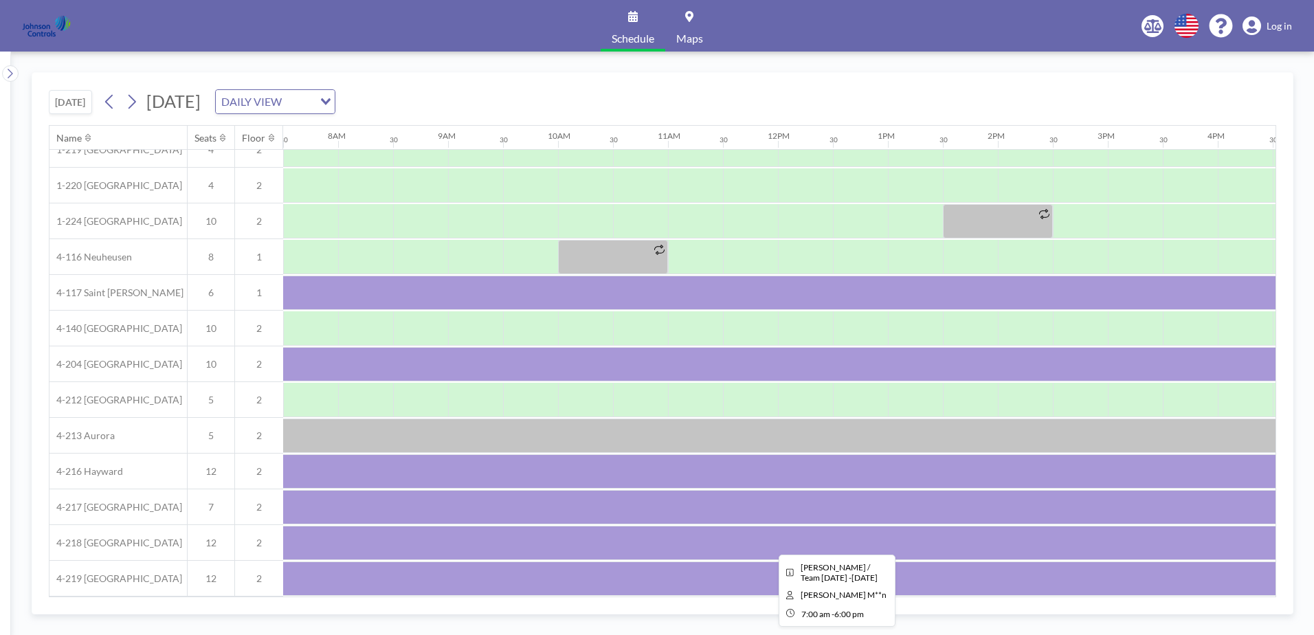
click at [460, 542] on div at bounding box center [832, 543] width 1209 height 34
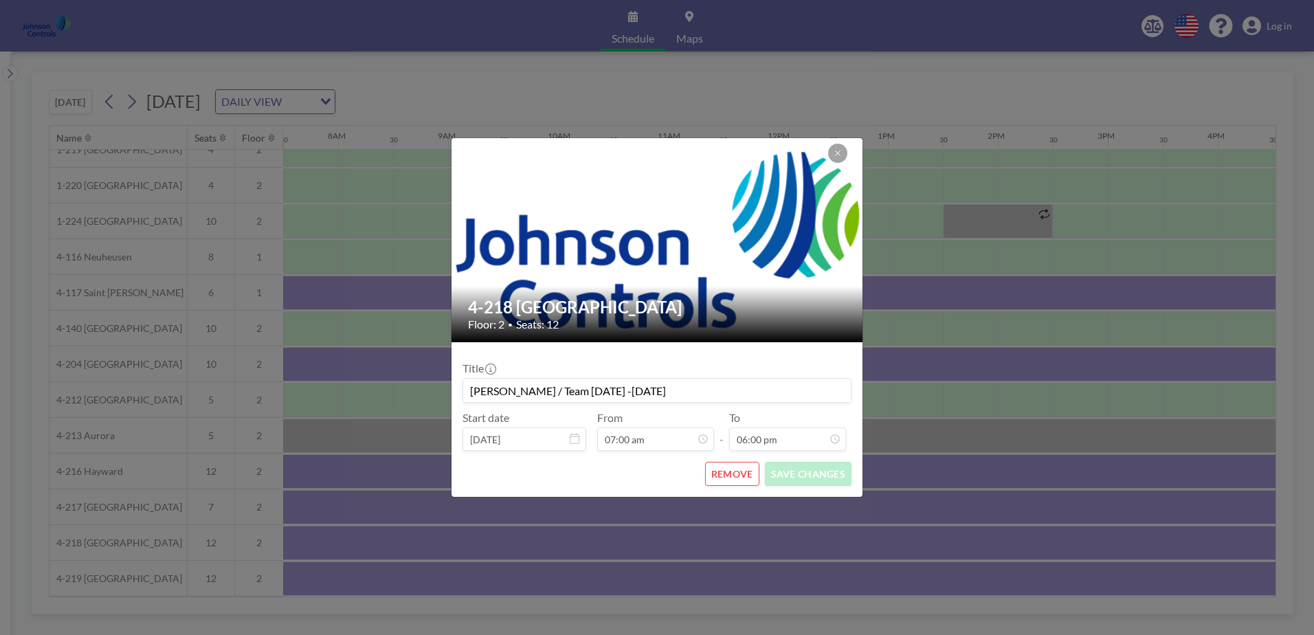
click at [723, 476] on button "REMOVE" at bounding box center [732, 474] width 54 height 24
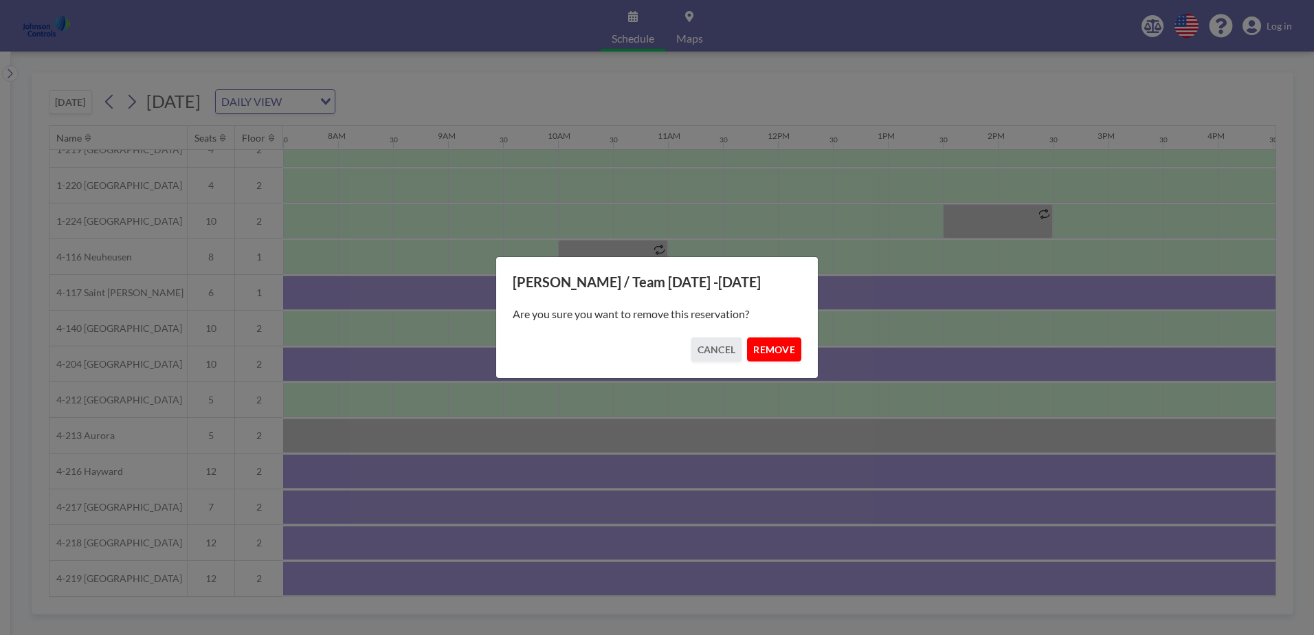
click at [772, 345] on button "REMOVE" at bounding box center [774, 349] width 54 height 24
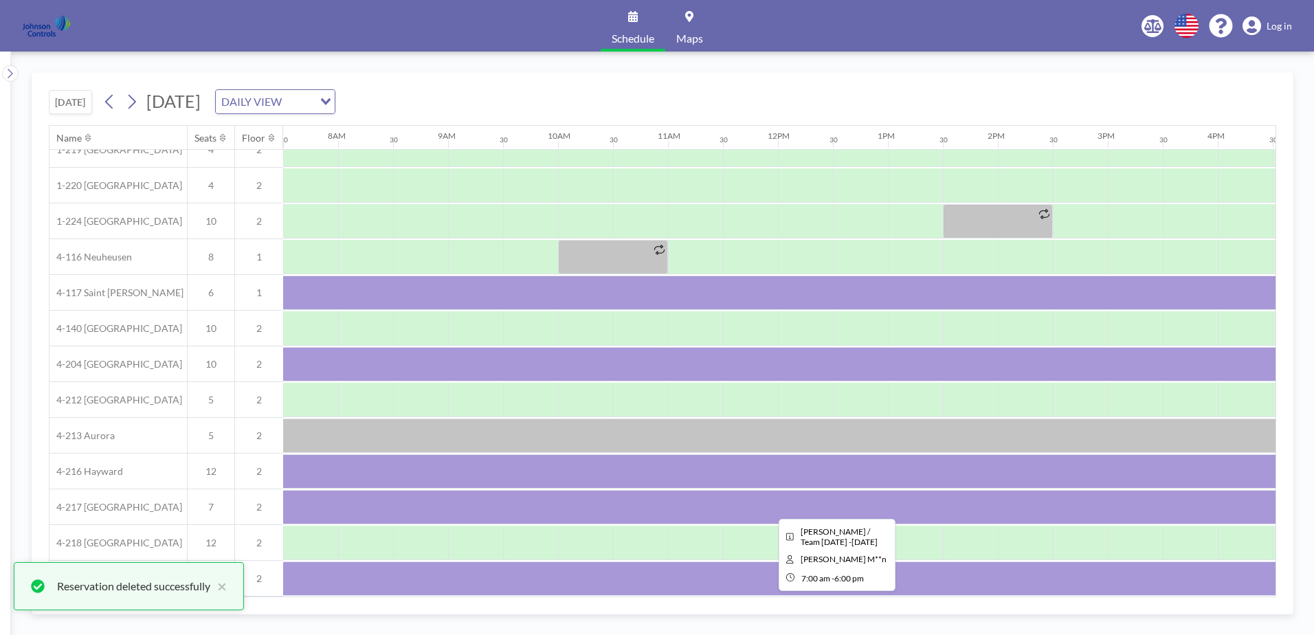
click at [427, 498] on div at bounding box center [832, 507] width 1209 height 34
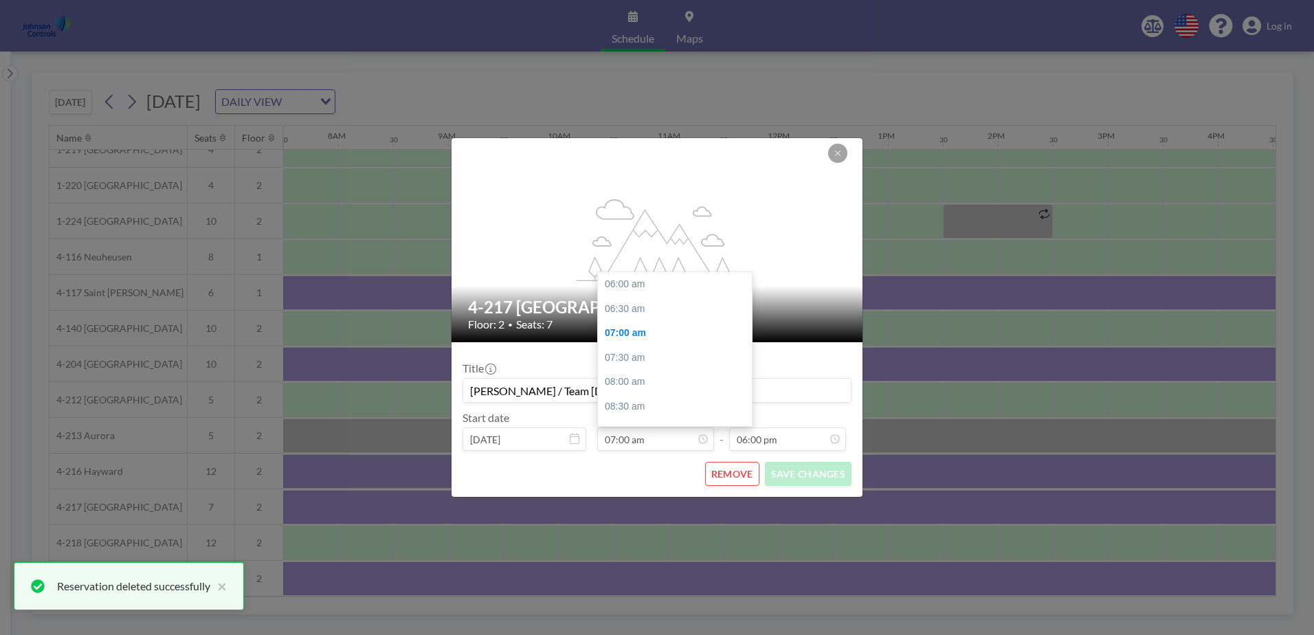
scroll to position [49, 0]
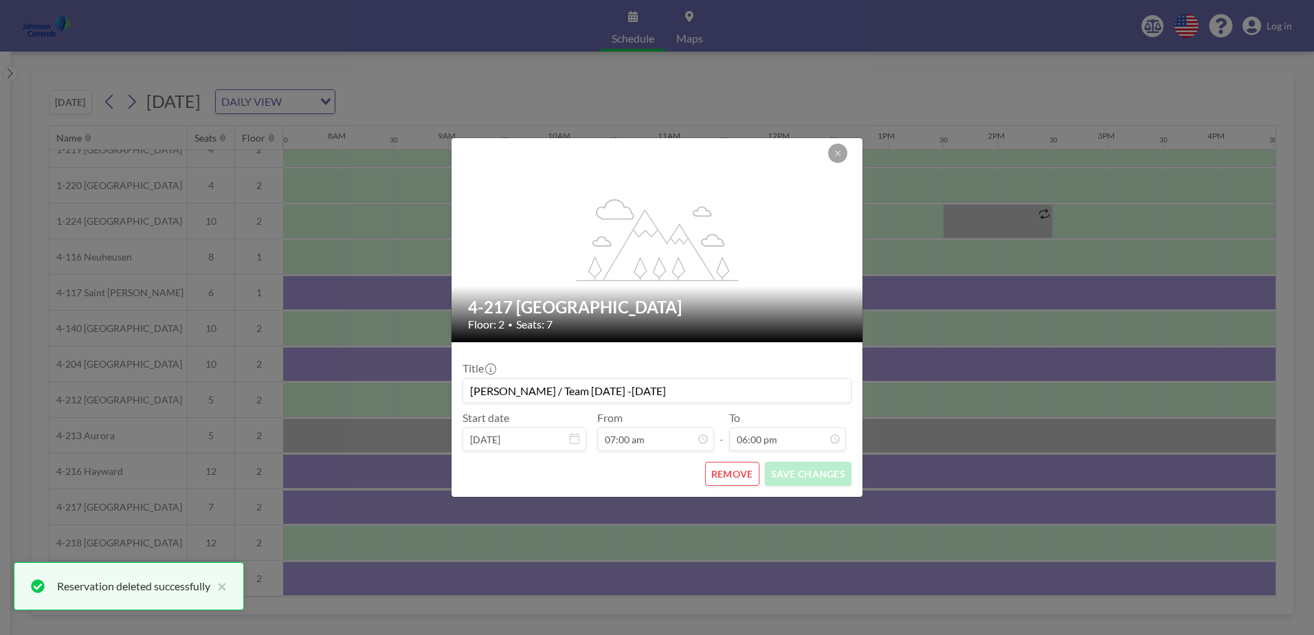
click at [732, 472] on button "REMOVE" at bounding box center [732, 474] width 54 height 24
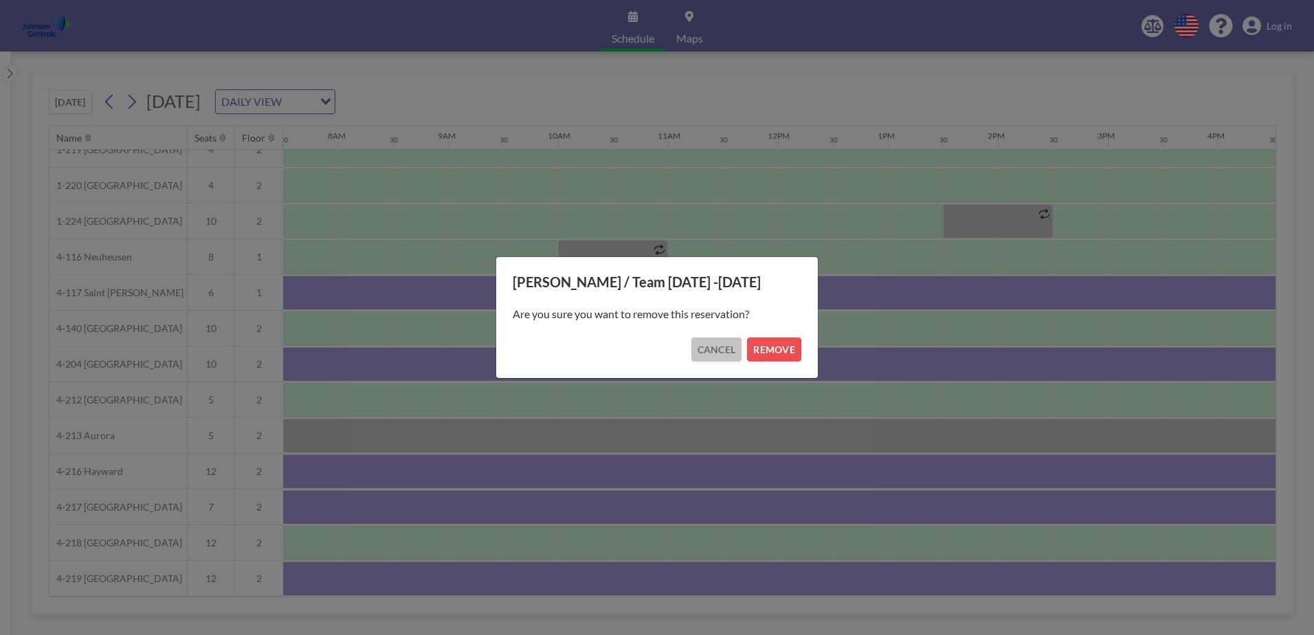
click at [719, 354] on button "CANCEL" at bounding box center [716, 349] width 51 height 24
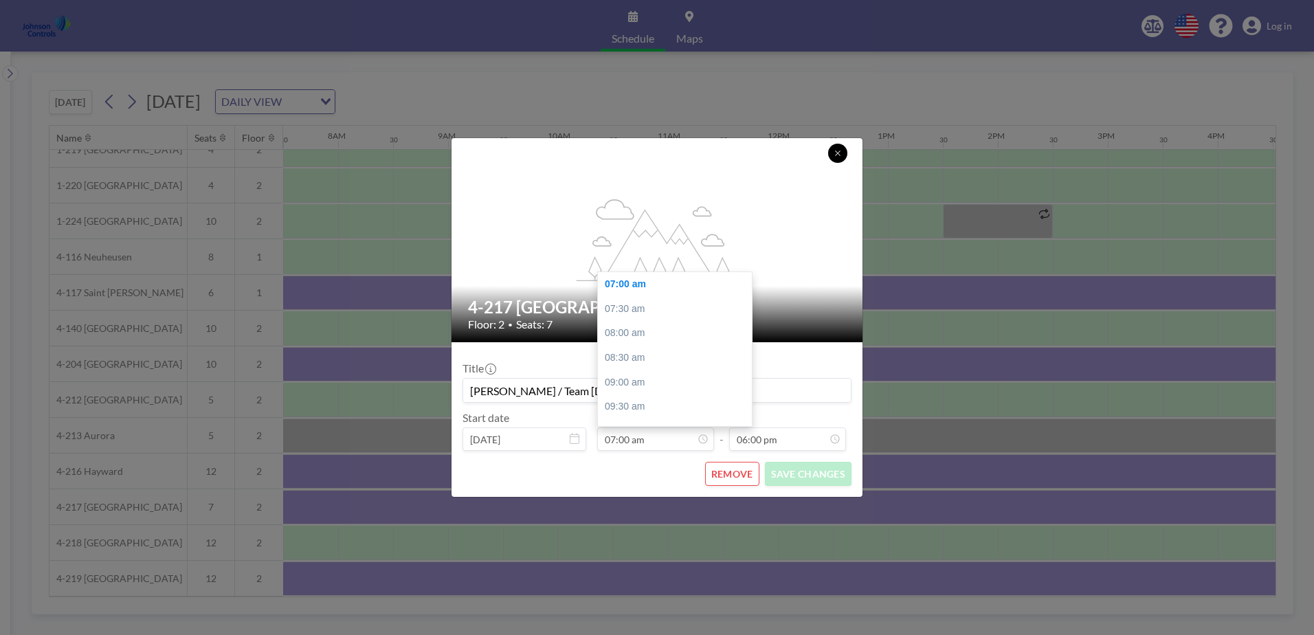
click at [840, 148] on button at bounding box center [837, 153] width 19 height 19
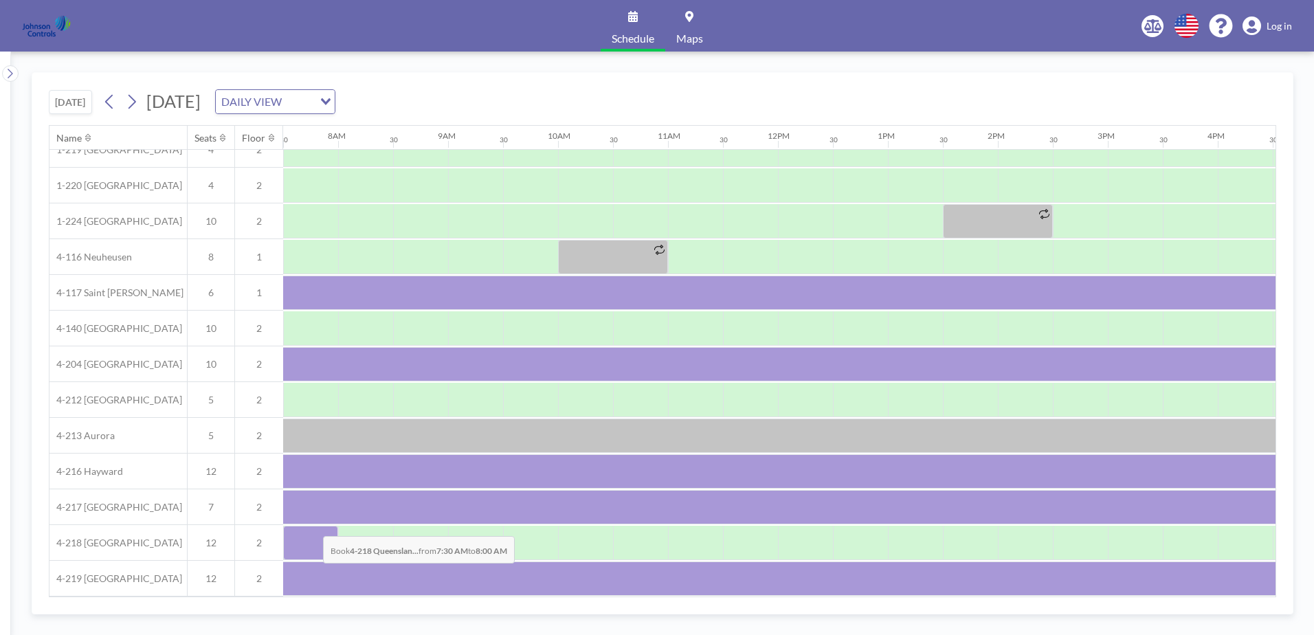
click at [312, 526] on div at bounding box center [310, 543] width 55 height 34
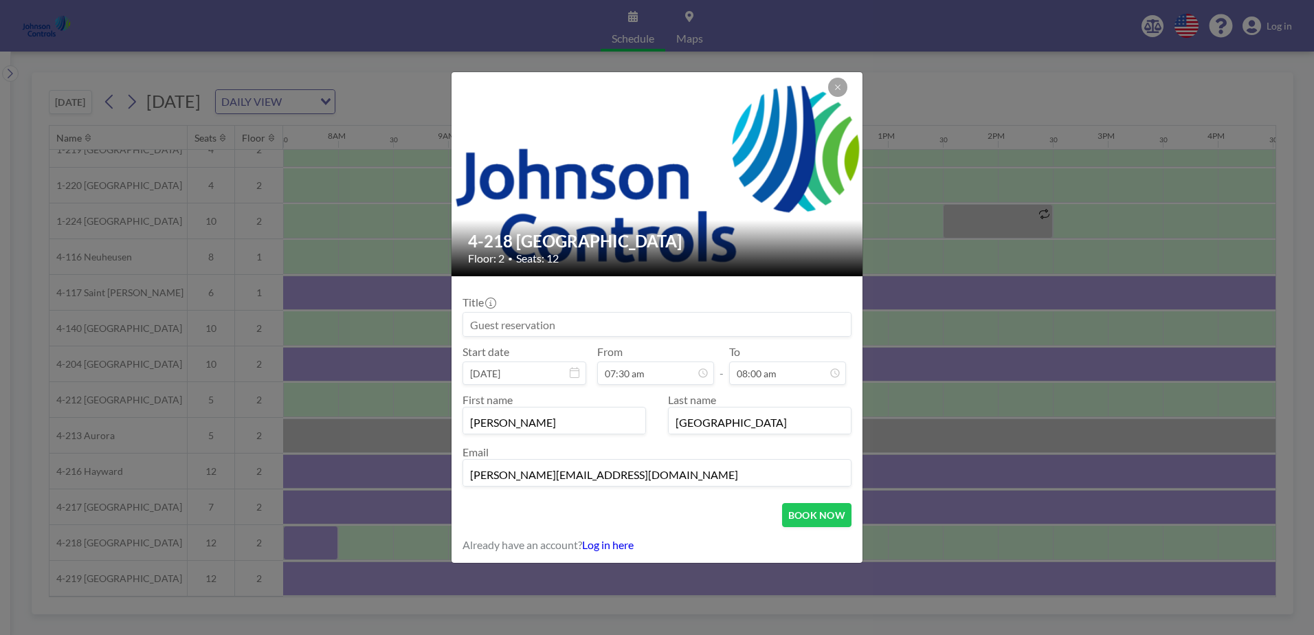
click at [464, 326] on input at bounding box center [657, 324] width 388 height 23
type input "[PERSON_NAME] / Team [DATE] -[DATE]"
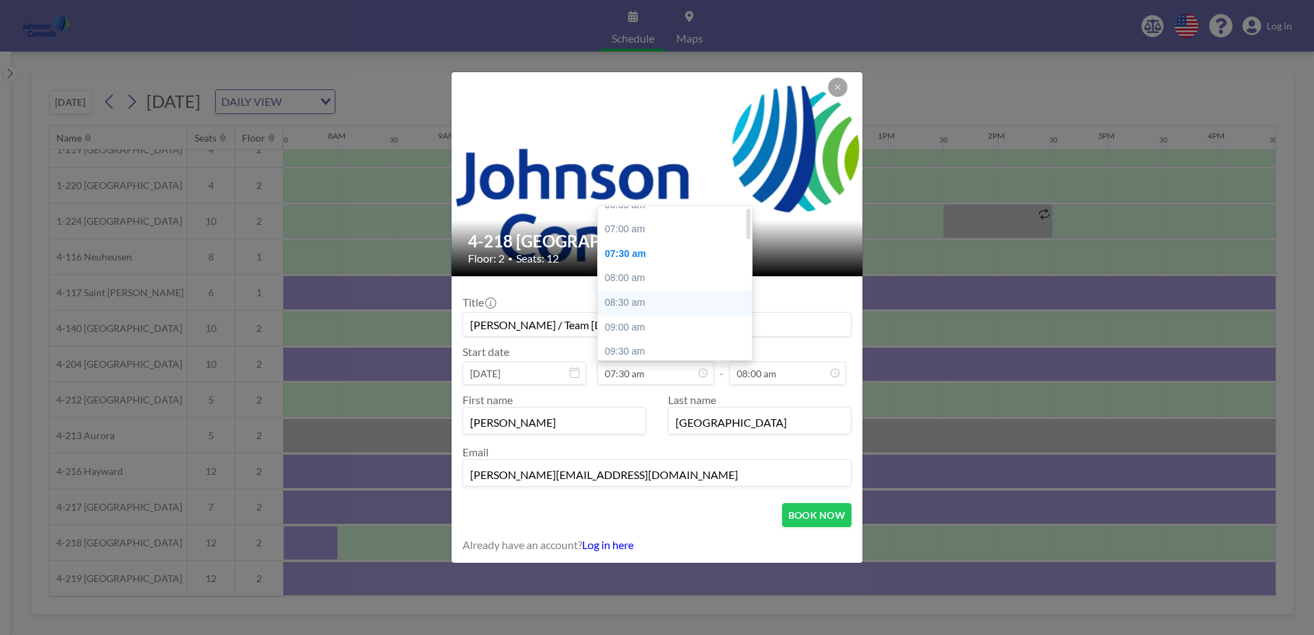
scroll to position [5, 0]
click at [624, 262] on div "07:00 am" at bounding box center [678, 262] width 161 height 25
type input "07:00 am"
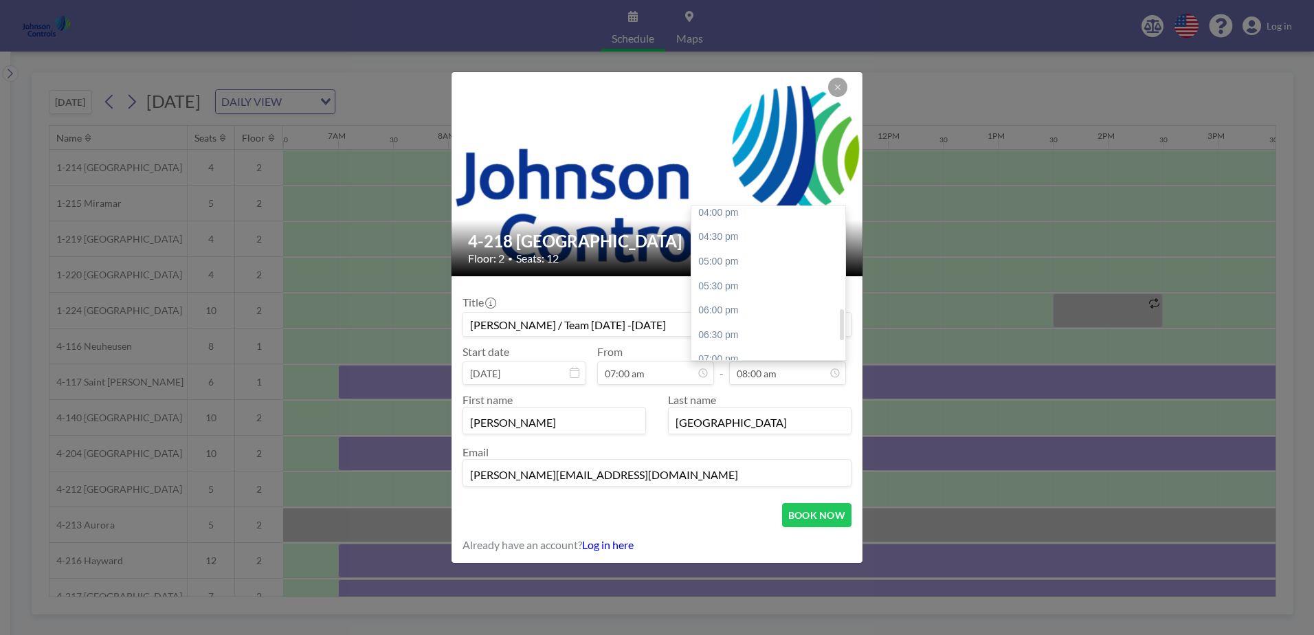
scroll to position [510, 0]
click at [737, 295] on div "06:00 pm" at bounding box center [771, 295] width 161 height 25
type input "06:00 pm"
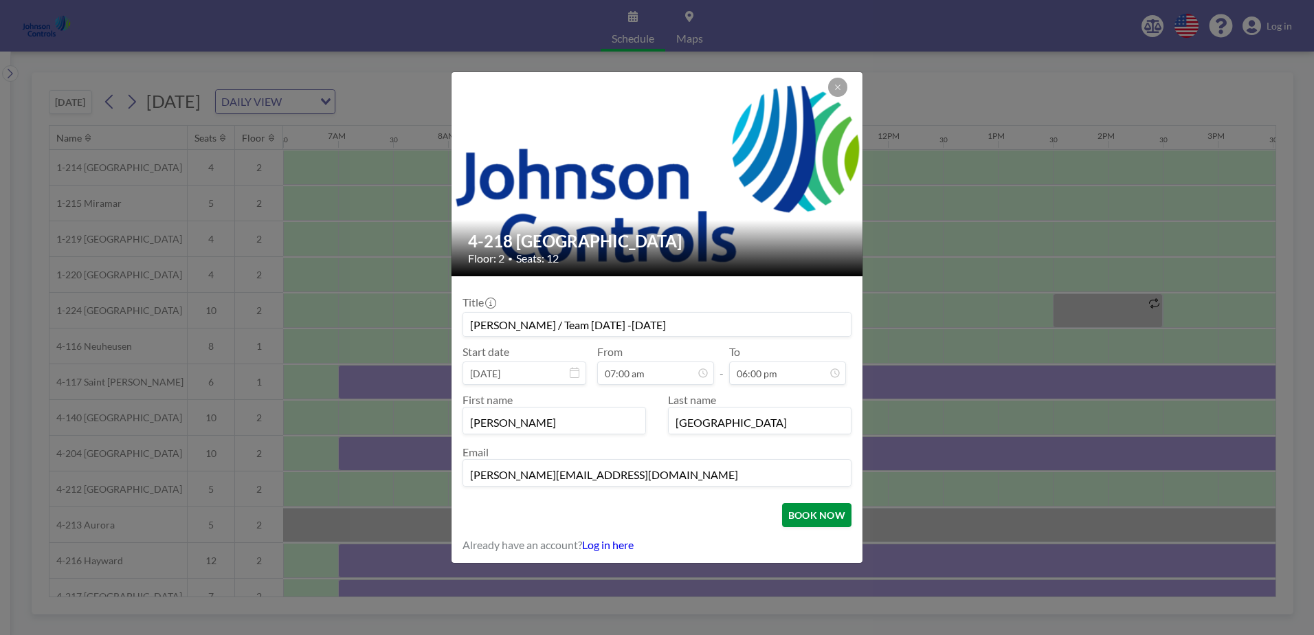
scroll to position [0, 0]
click at [798, 518] on button "BOOK NOW" at bounding box center [816, 515] width 69 height 24
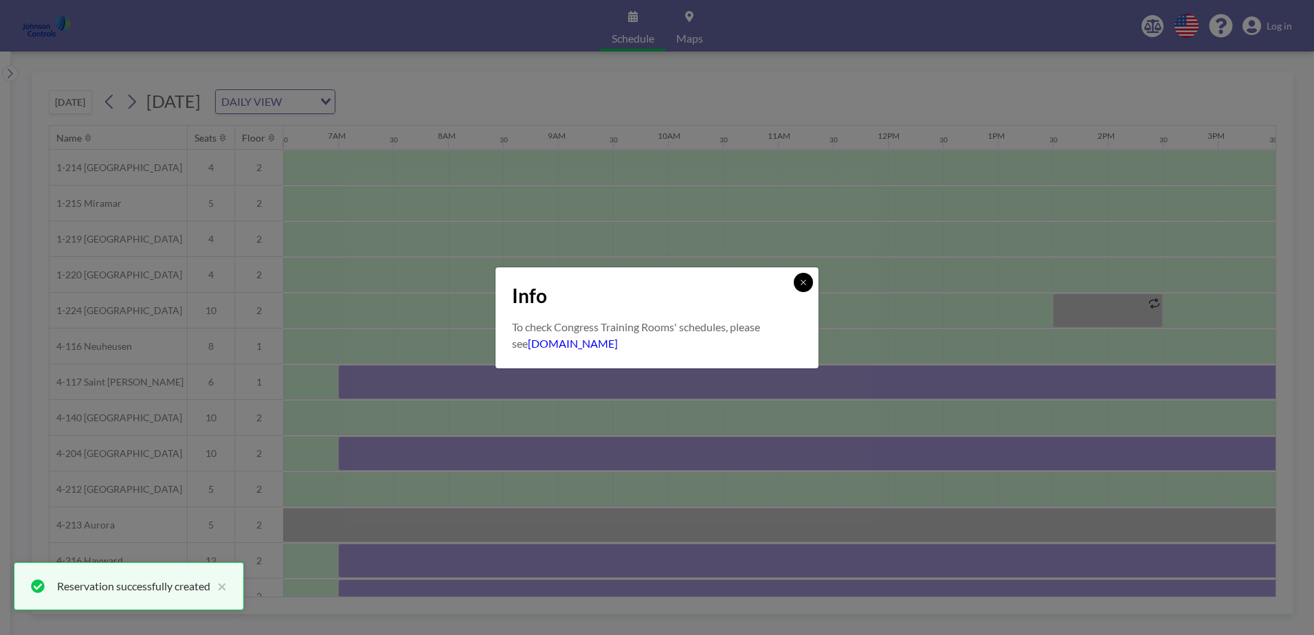
click at [805, 278] on icon at bounding box center [803, 282] width 8 height 8
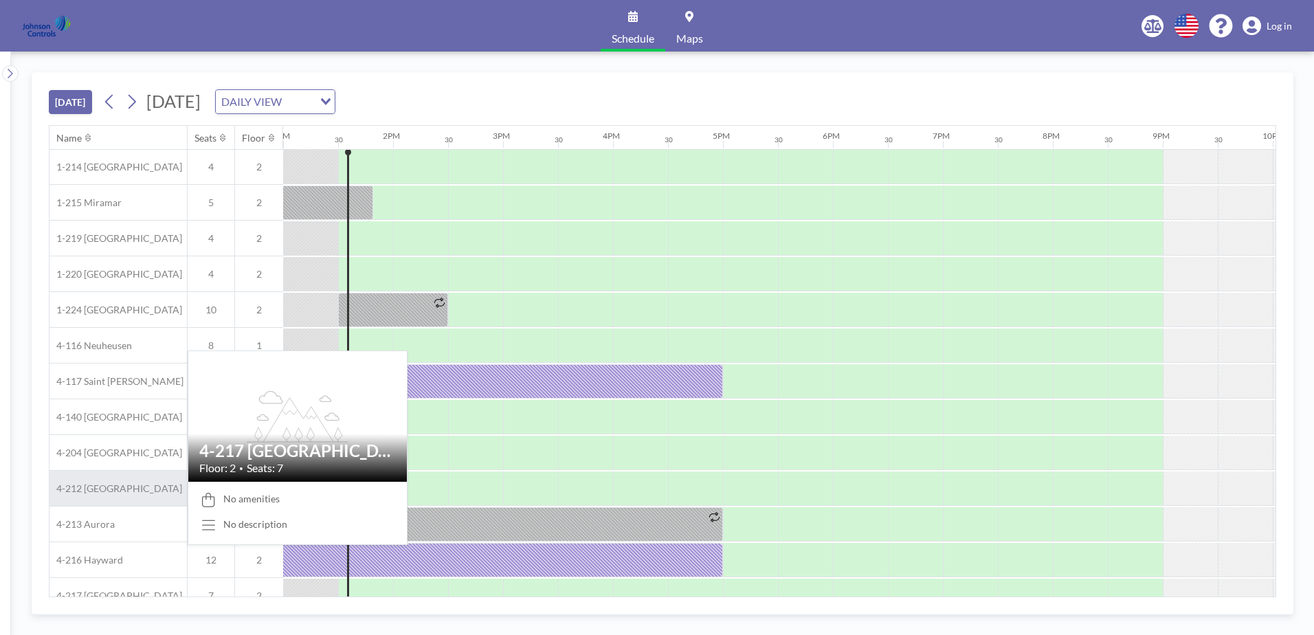
scroll to position [0, 1429]
